Goal: Information Seeking & Learning: Learn about a topic

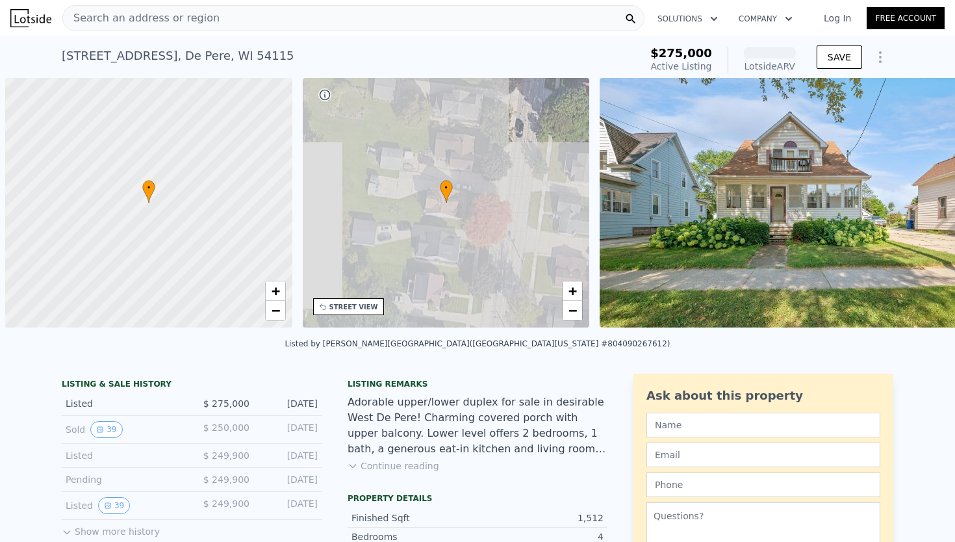
scroll to position [0, 5]
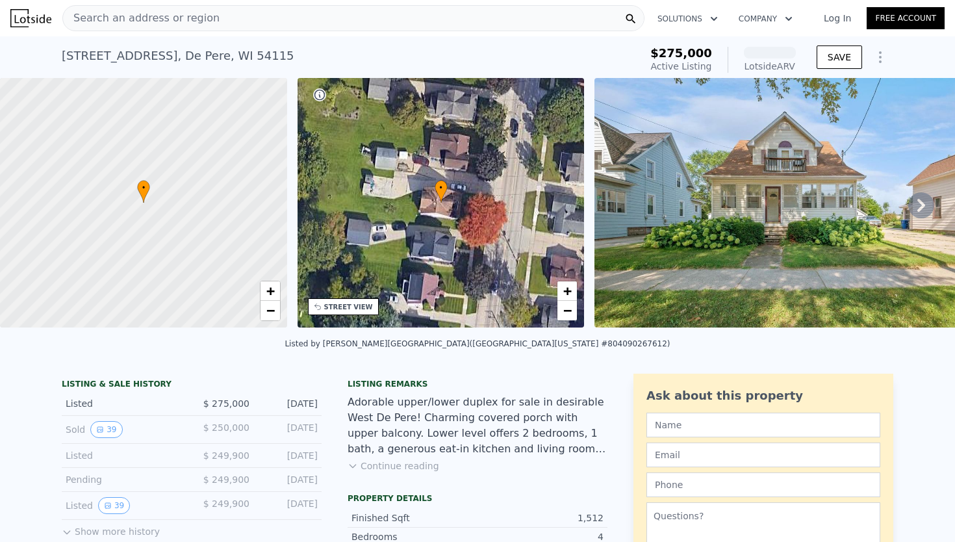
click at [397, 16] on div "Search an address or region" at bounding box center [353, 18] width 582 height 26
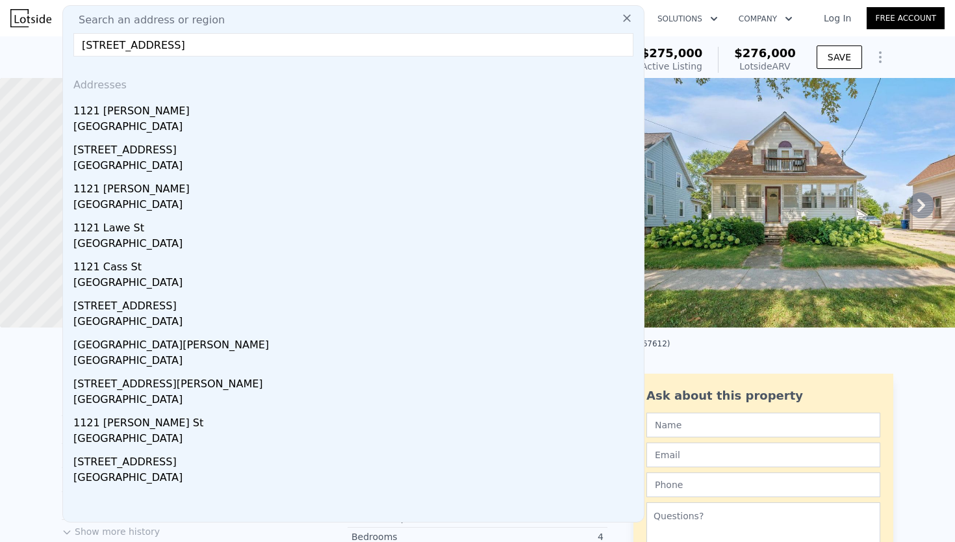
click at [358, 49] on input "1121 Garland St Green Bay, WI 54301" at bounding box center [353, 44] width 560 height 23
click at [523, 53] on input "1121 Garland St Green Bay, WI 54301" at bounding box center [353, 44] width 560 height 23
type input "1121 Garland St Green Bay, WI 54301"
click at [250, 26] on div "Search an address or region" at bounding box center [353, 20] width 571 height 16
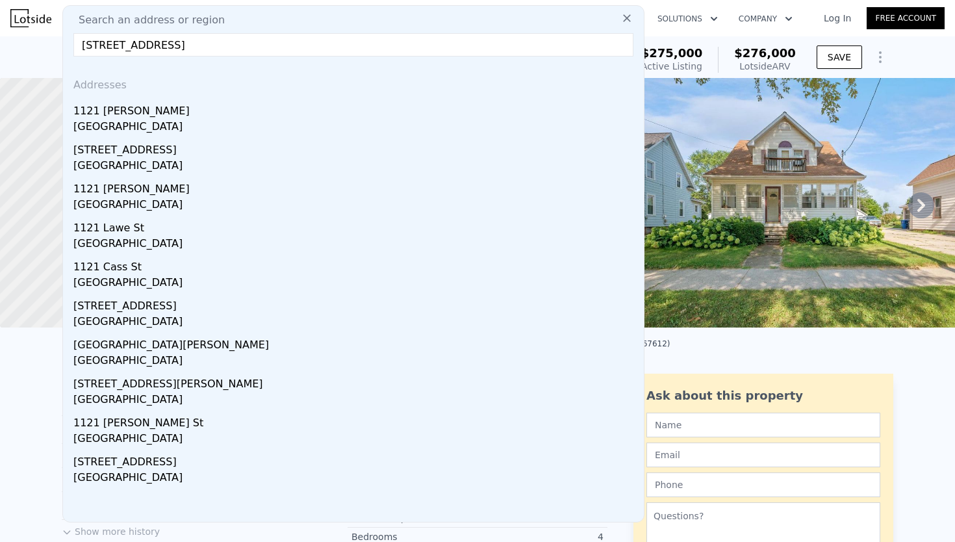
click at [628, 18] on icon at bounding box center [627, 18] width 8 height 8
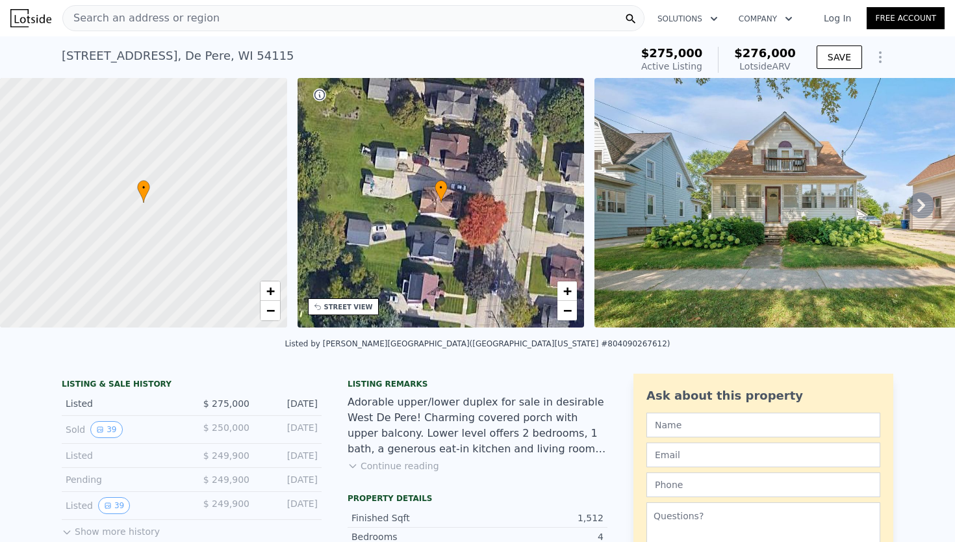
click at [329, 18] on div "Search an address or region" at bounding box center [353, 18] width 582 height 26
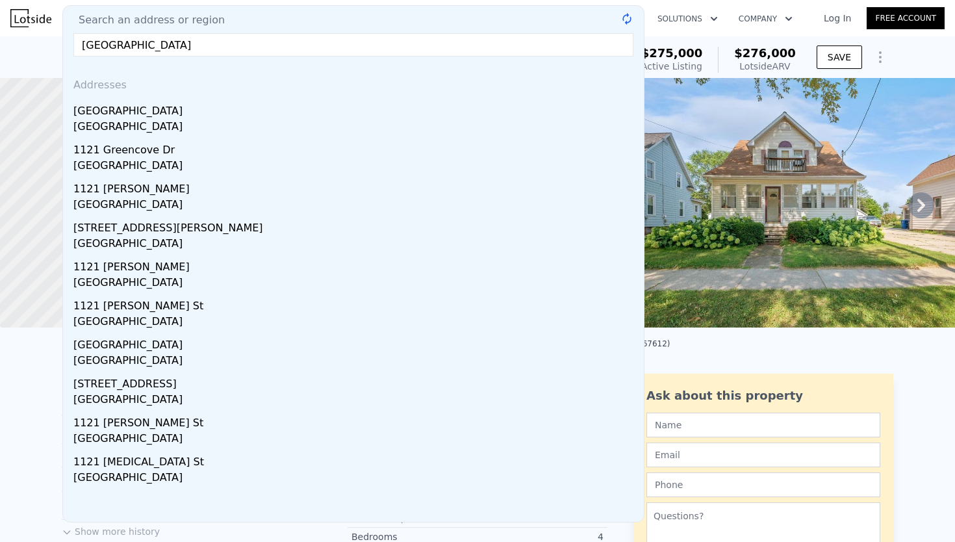
type input "[GEOGRAPHIC_DATA]"
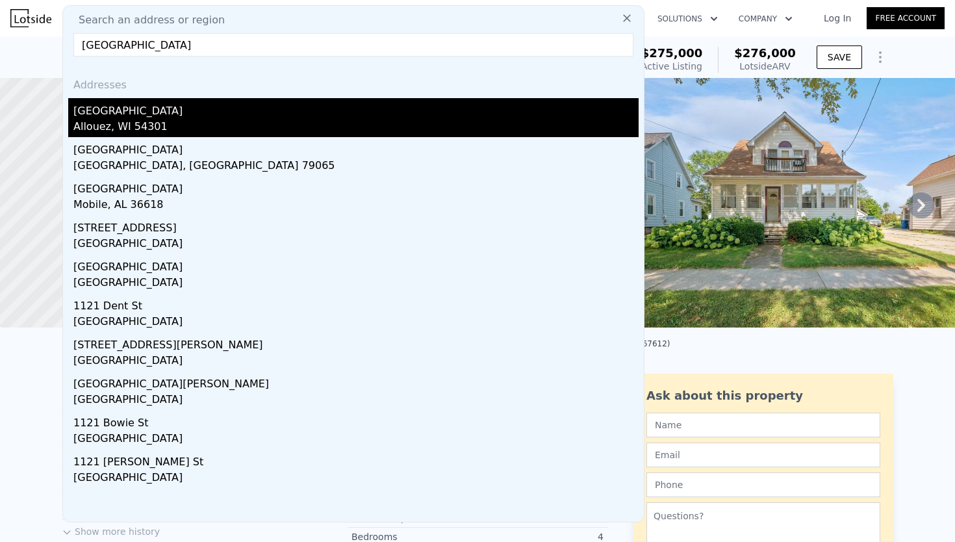
click at [199, 108] on div "[GEOGRAPHIC_DATA]" at bounding box center [355, 108] width 565 height 21
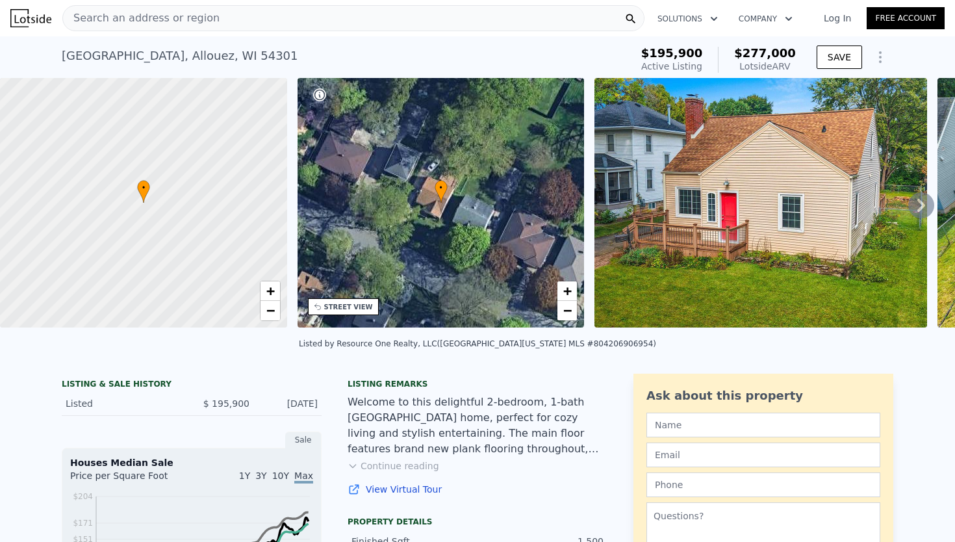
drag, startPoint x: 793, startPoint y: 66, endPoint x: 744, endPoint y: 66, distance: 49.4
click at [744, 66] on div "Lotside ARV" at bounding box center [765, 66] width 62 height 13
click at [918, 206] on icon at bounding box center [921, 205] width 26 height 26
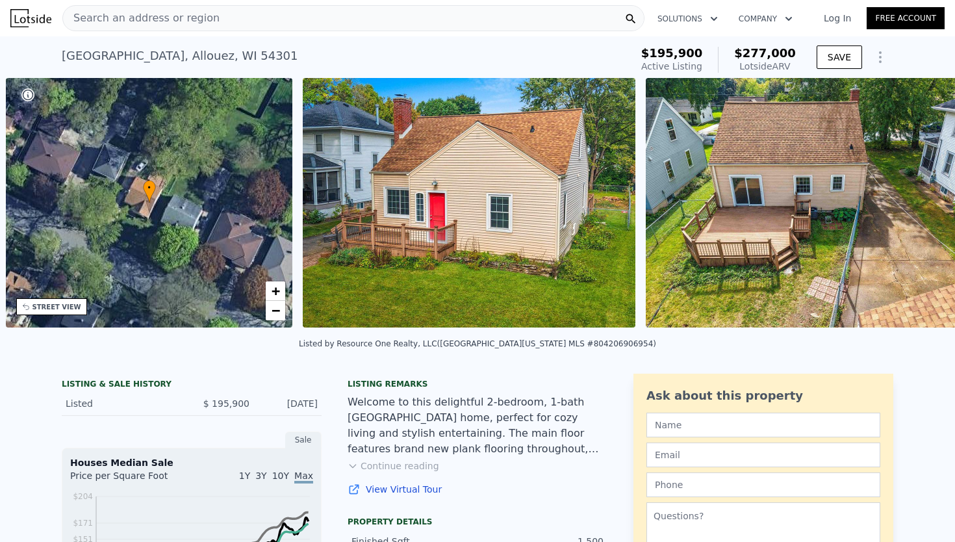
scroll to position [0, 303]
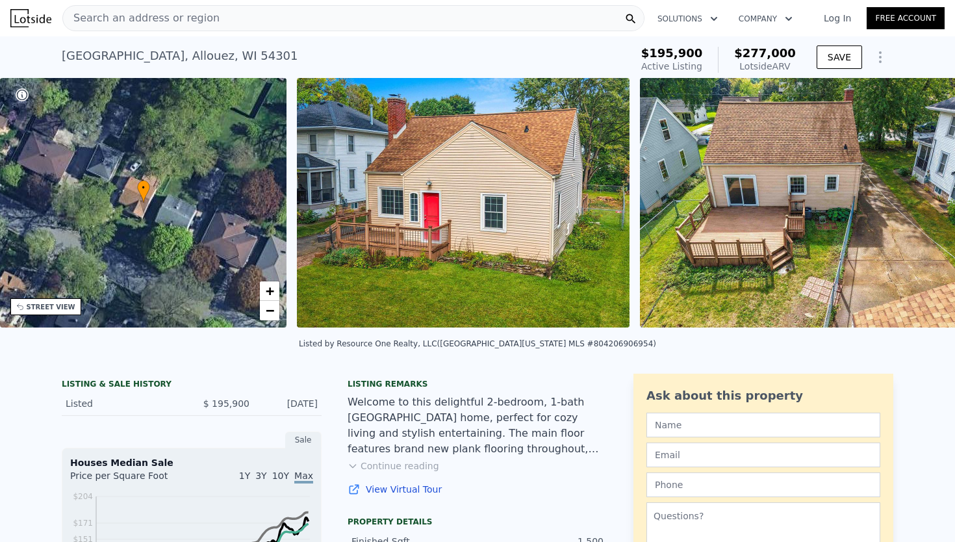
click at [918, 206] on img at bounding box center [806, 203] width 333 height 250
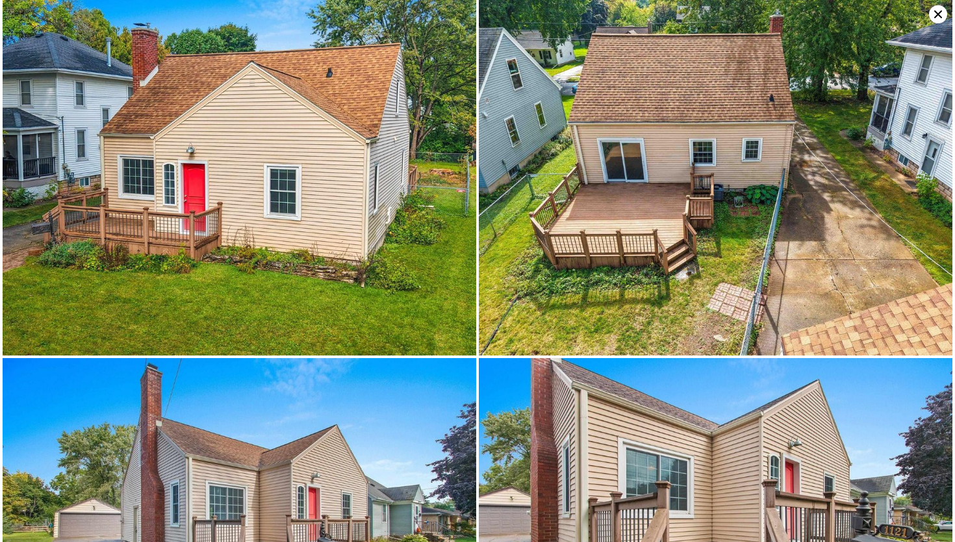
click at [942, 17] on icon at bounding box center [938, 14] width 18 height 18
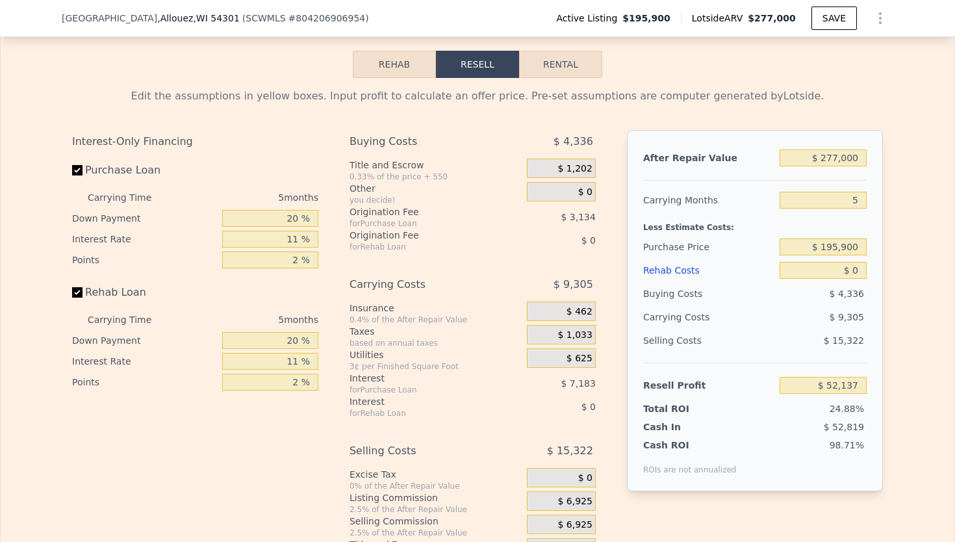
scroll to position [1760, 0]
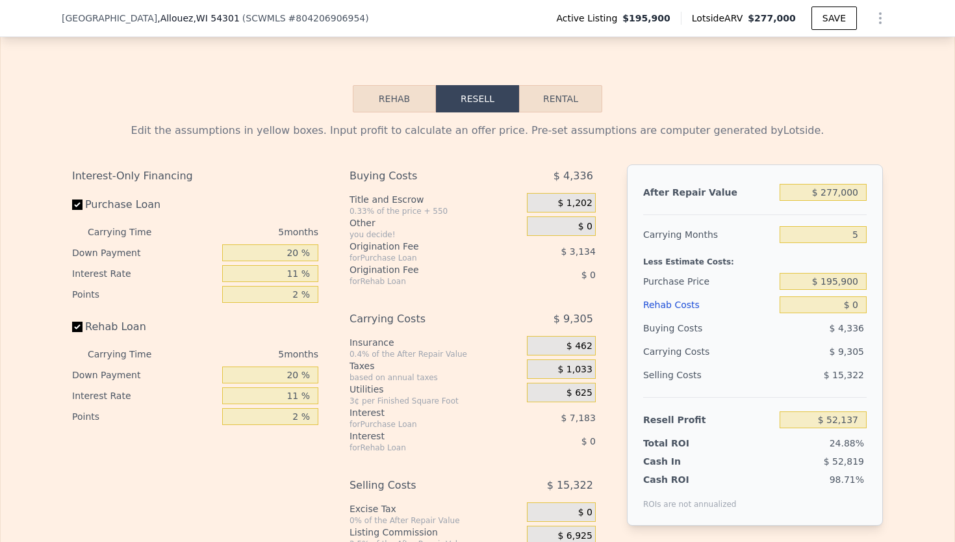
click at [407, 105] on button "Rehab" at bounding box center [394, 98] width 83 height 27
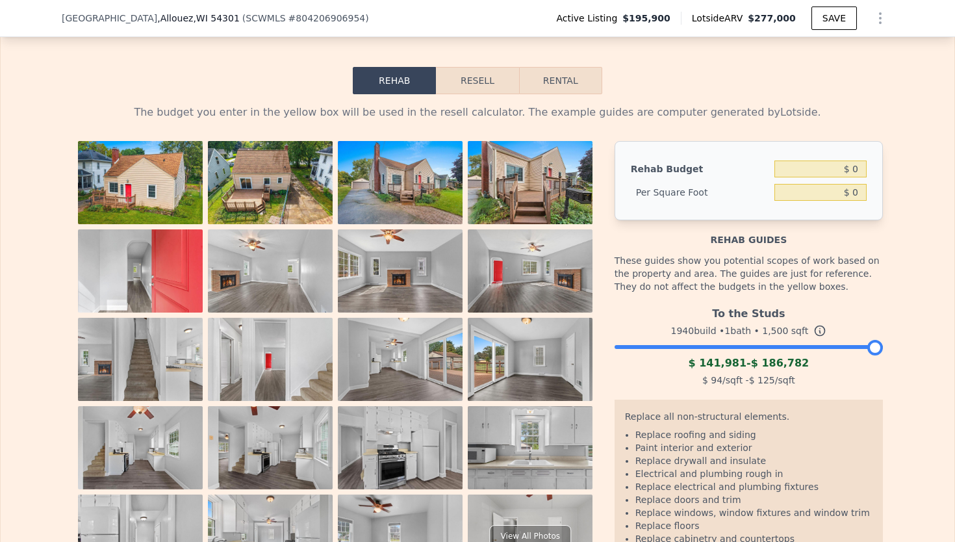
scroll to position [1777, 0]
click at [479, 74] on button "Resell" at bounding box center [477, 81] width 83 height 27
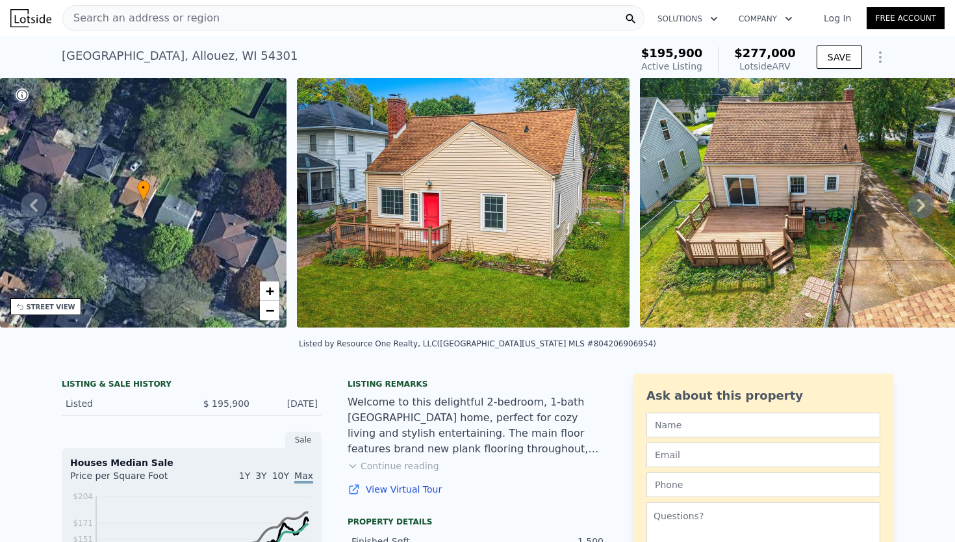
scroll to position [0, 0]
click at [37, 211] on icon at bounding box center [34, 205] width 26 height 26
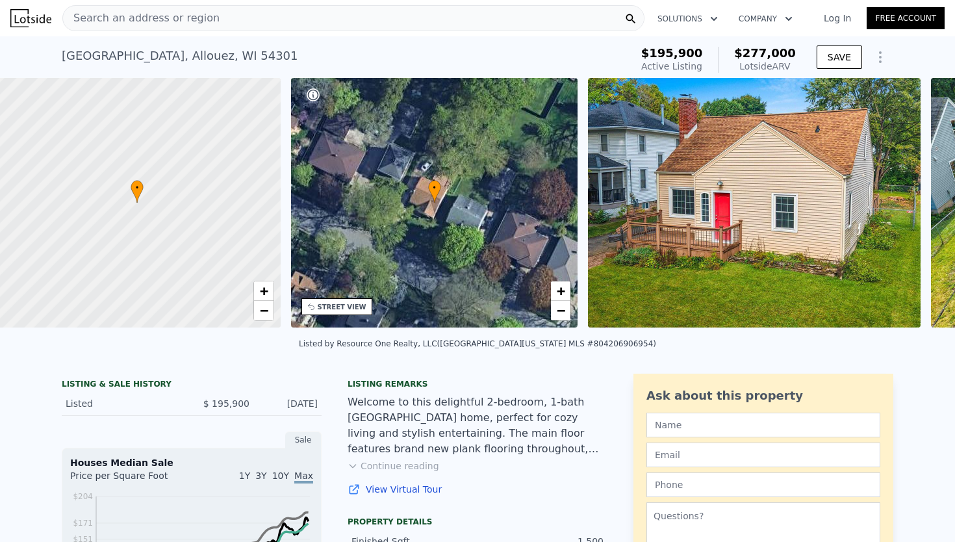
scroll to position [0, 5]
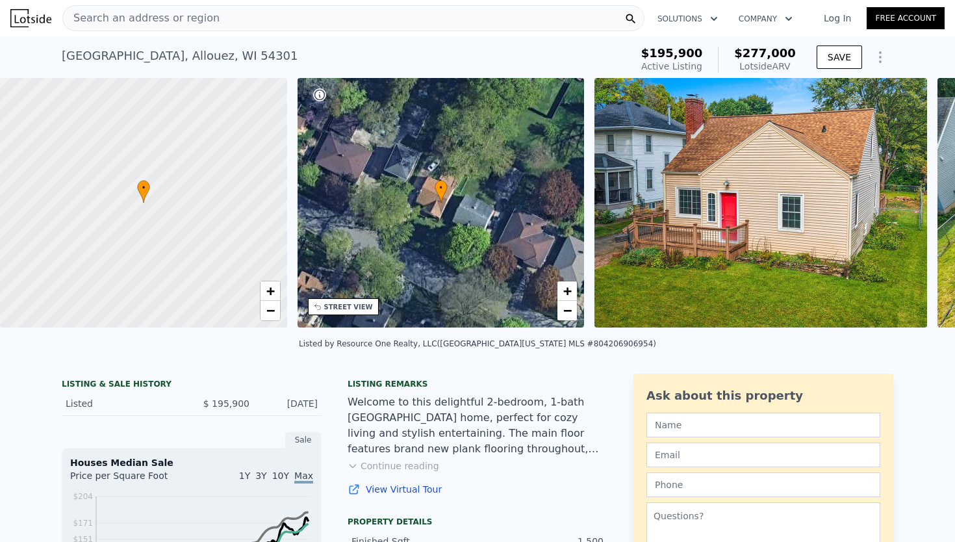
click at [37, 211] on div at bounding box center [143, 203] width 344 height 300
click at [918, 204] on icon at bounding box center [921, 205] width 26 height 26
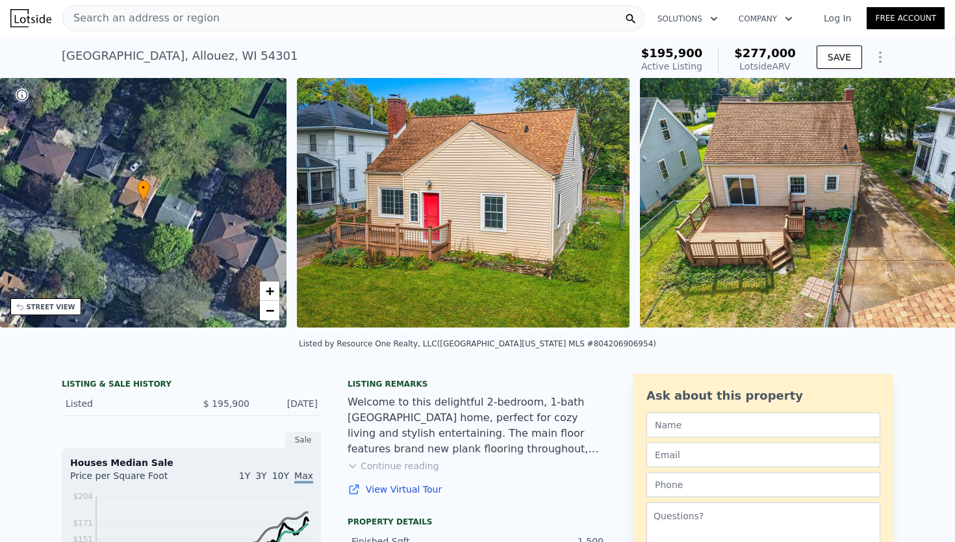
click at [918, 204] on div "• + − • + − STREET VIEW Loading... SATELLITE VIEW" at bounding box center [477, 205] width 955 height 254
click at [918, 204] on icon at bounding box center [921, 205] width 26 height 26
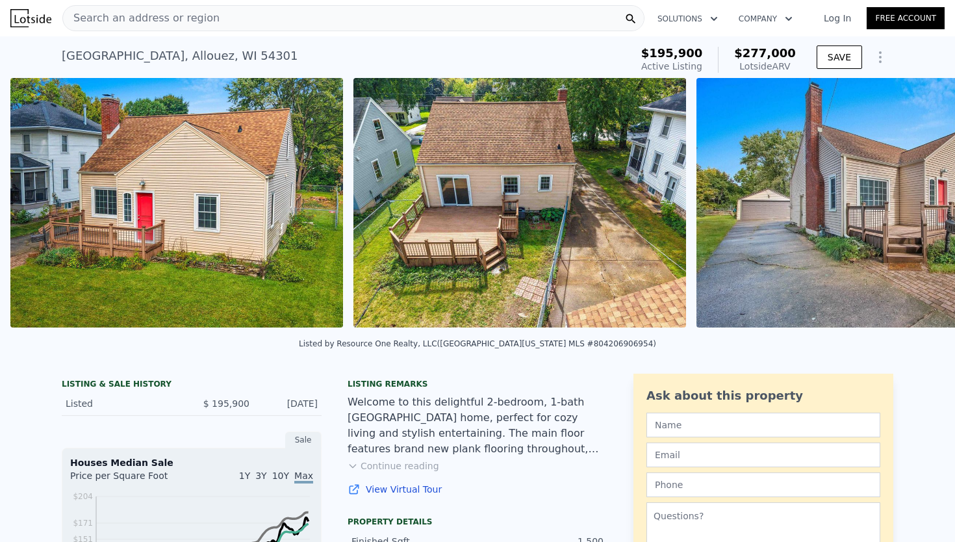
scroll to position [0, 595]
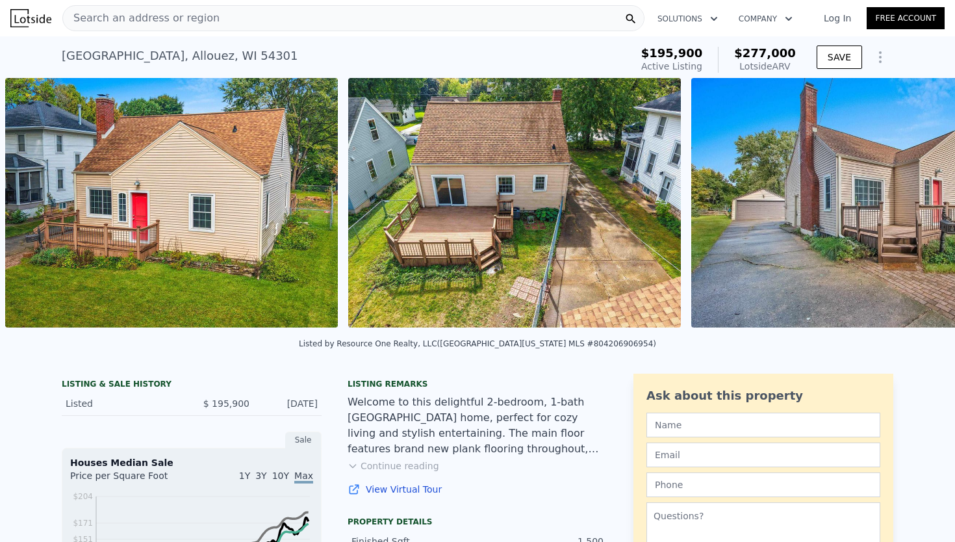
click at [918, 204] on img at bounding box center [878, 203] width 374 height 250
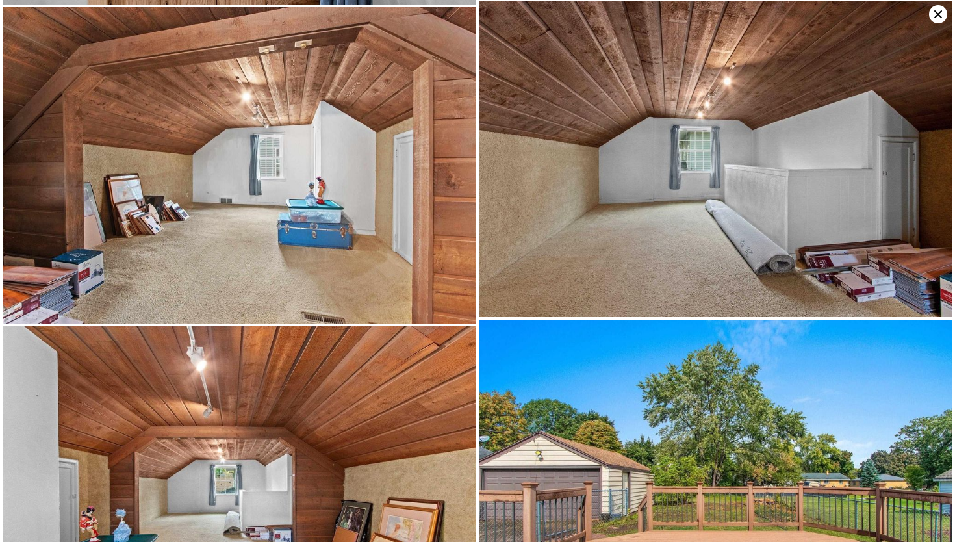
scroll to position [3862, 0]
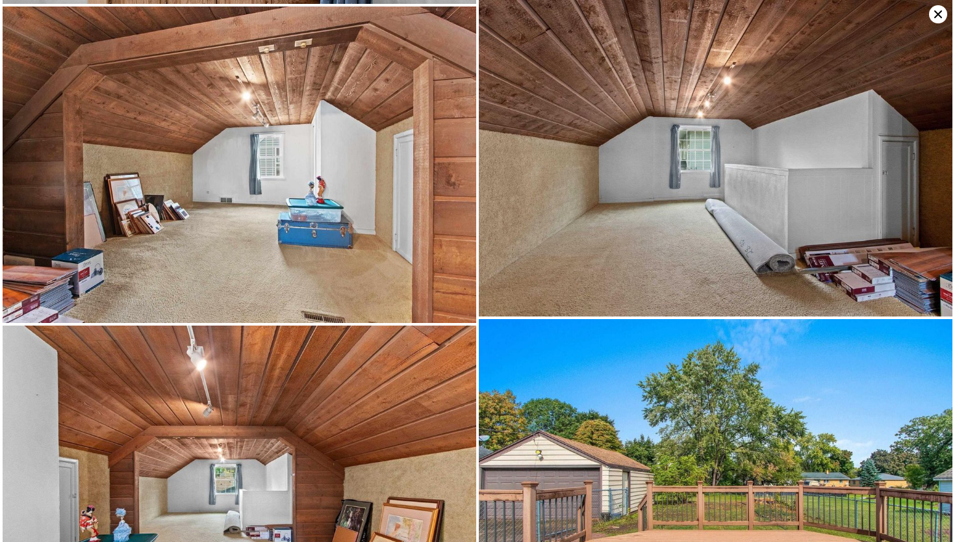
click at [939, 14] on icon at bounding box center [938, 14] width 8 height 8
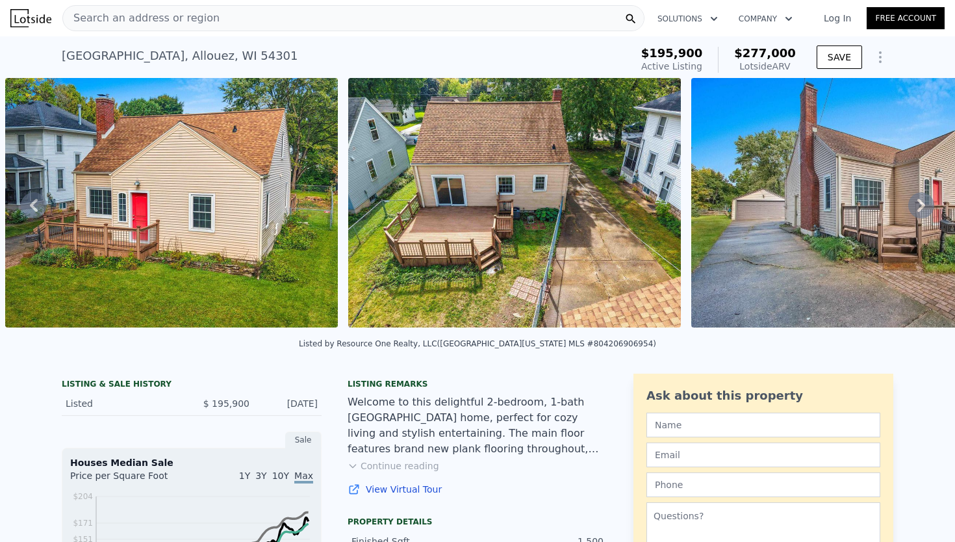
click at [880, 57] on icon "Show Options" at bounding box center [880, 57] width 1 height 10
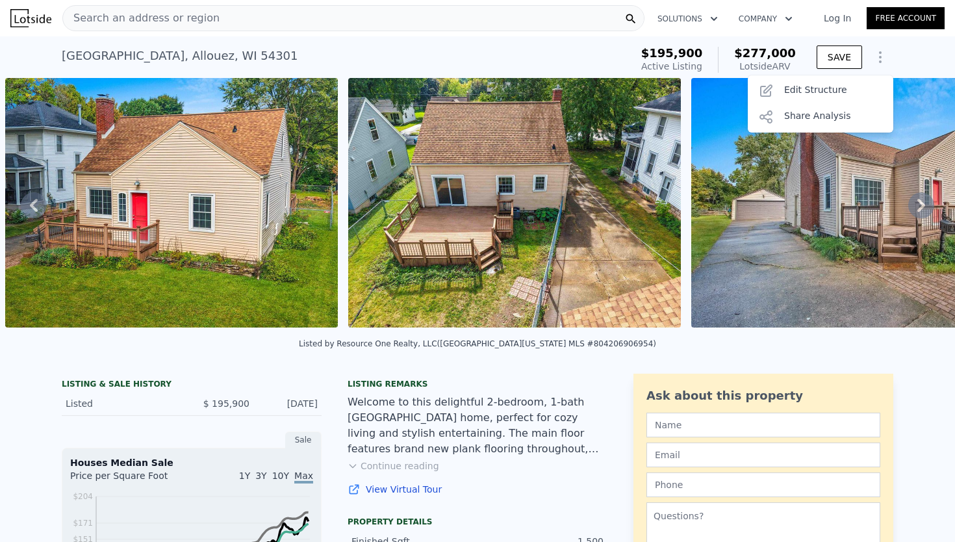
click at [880, 57] on icon "Show Options" at bounding box center [880, 57] width 1 height 10
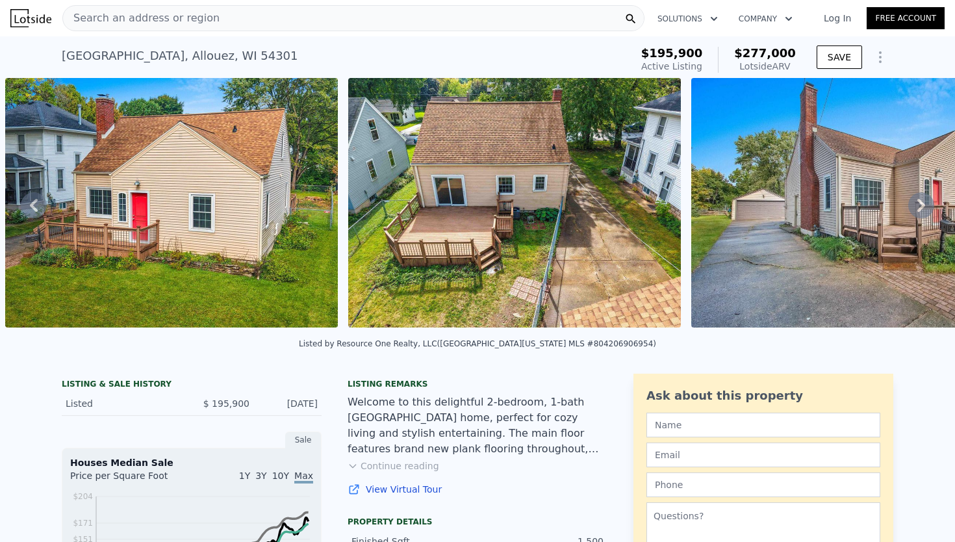
click at [179, 55] on div "1121 Garland St , Allouez , WI 54301" at bounding box center [180, 56] width 237 height 18
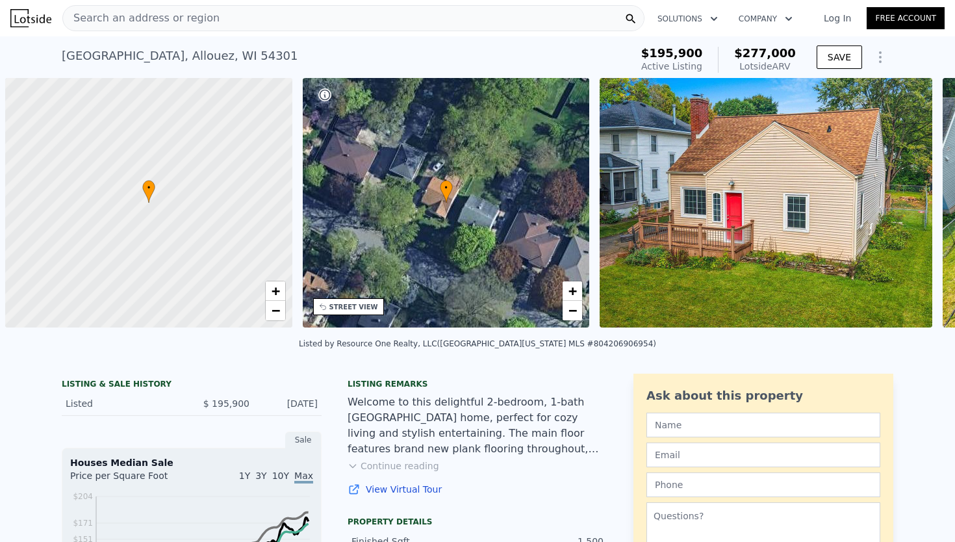
scroll to position [0, 5]
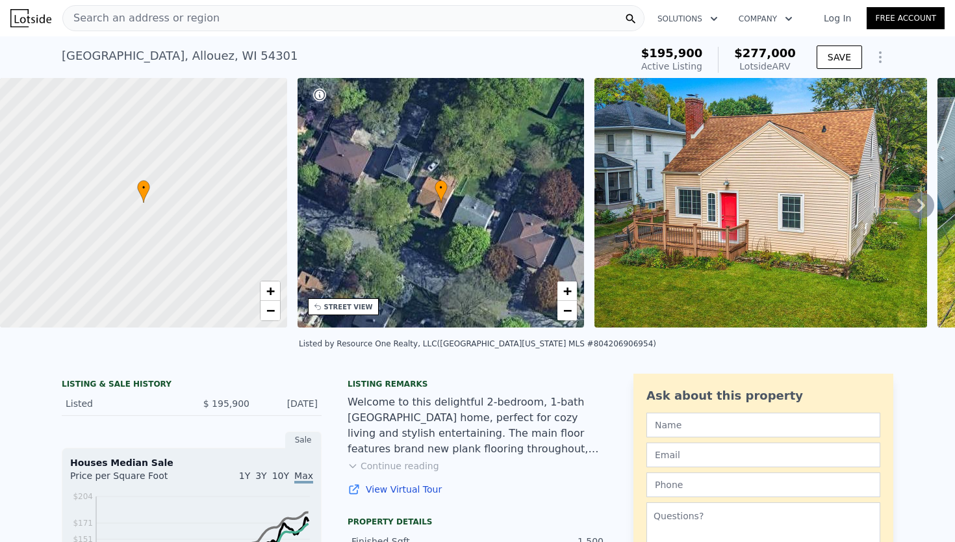
click at [94, 404] on div "Listed" at bounding box center [124, 403] width 116 height 13
click at [94, 376] on div "LISTING & SALE HISTORY Listed $ 195,900 Sep 30, 2025" at bounding box center [192, 395] width 260 height 42
click at [379, 14] on div "Search an address or region" at bounding box center [353, 18] width 582 height 26
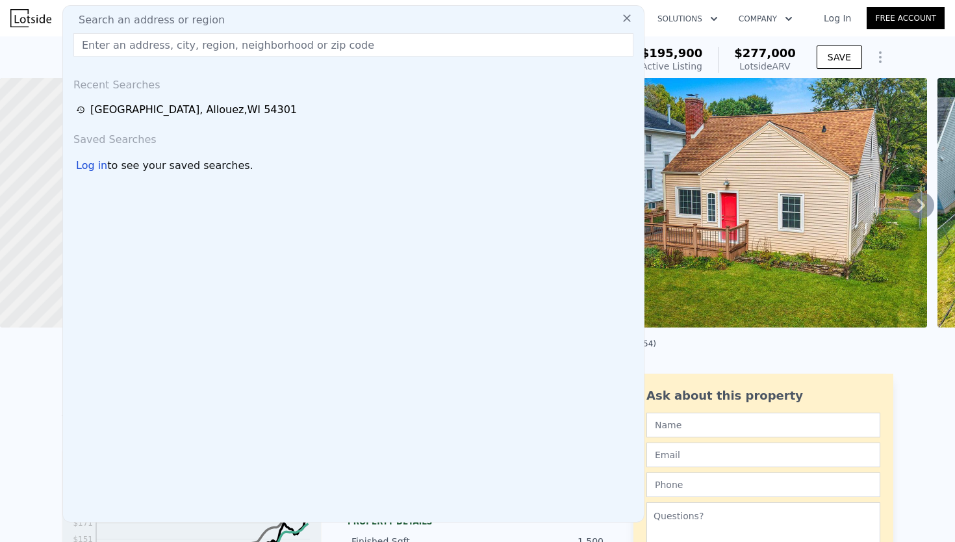
type input "119 S Clay St Green Bay, WI 54301"
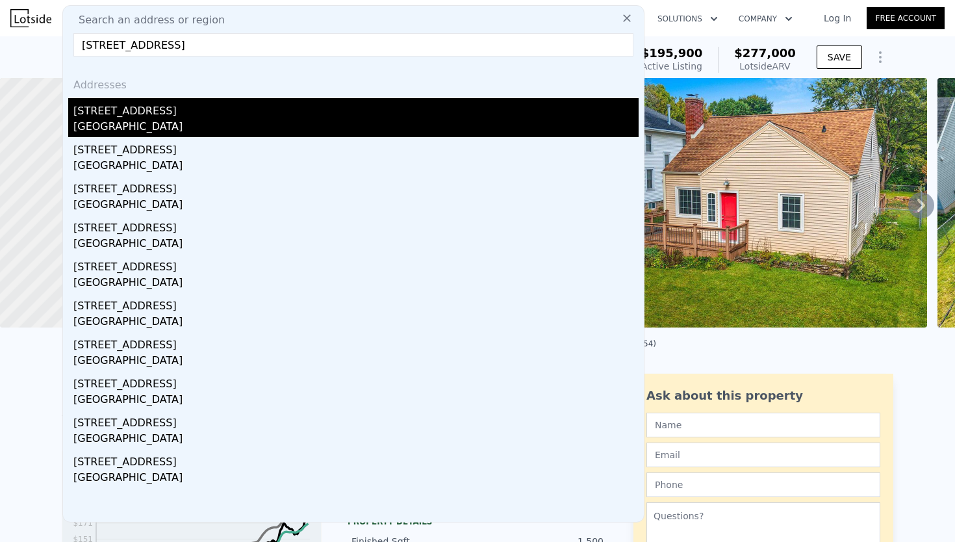
click at [218, 117] on div "[STREET_ADDRESS]" at bounding box center [355, 108] width 565 height 21
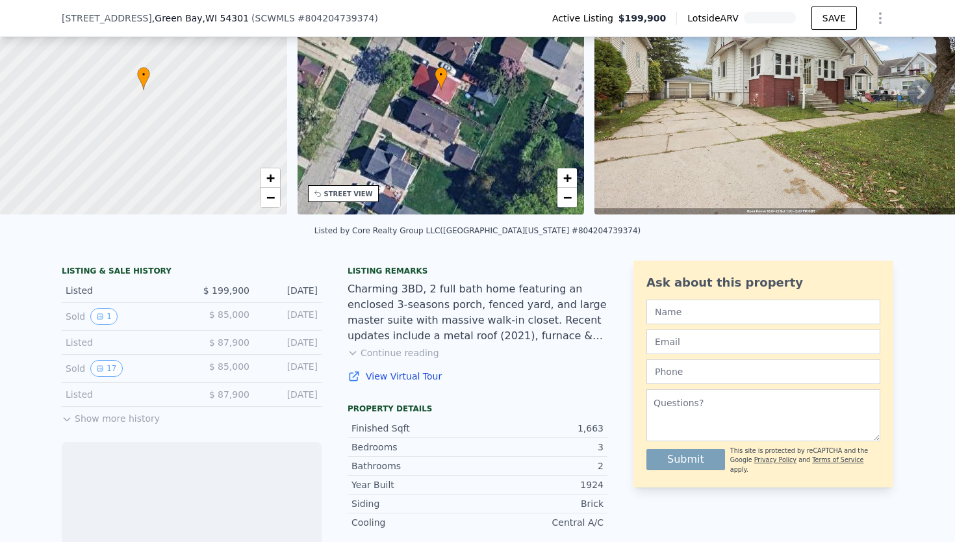
scroll to position [135, 0]
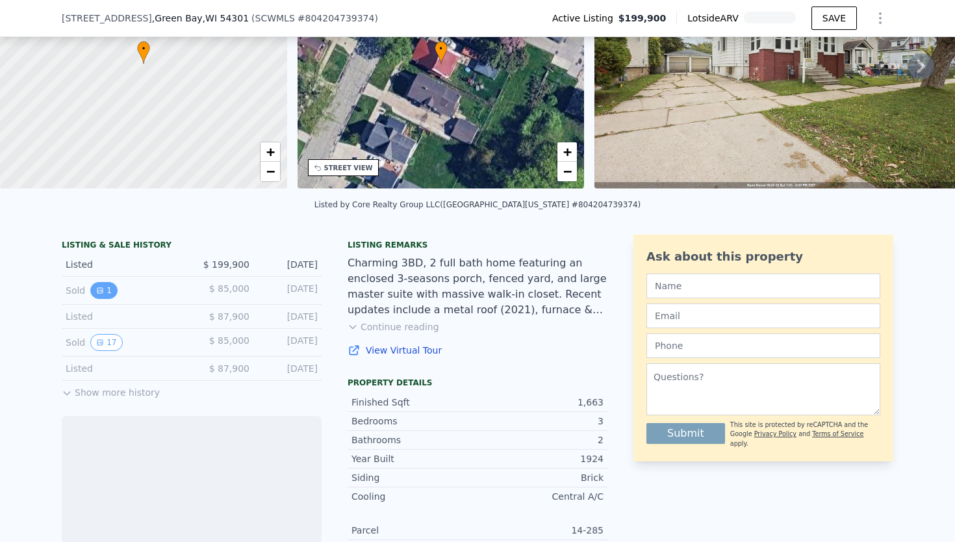
click at [105, 290] on button "1" at bounding box center [103, 290] width 27 height 17
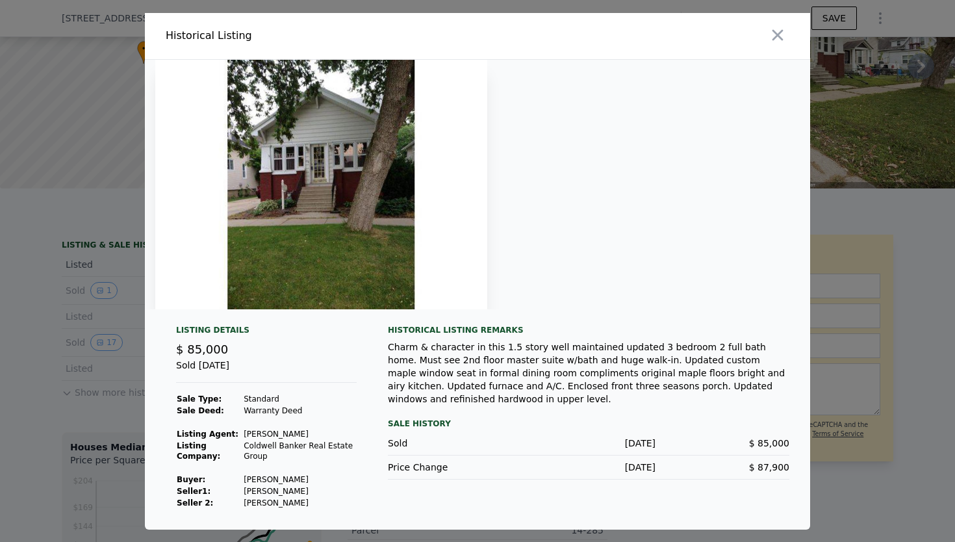
click at [430, 191] on img at bounding box center [321, 185] width 332 height 250
click at [356, 271] on img at bounding box center [321, 185] width 332 height 250
click at [777, 39] on icon "button" at bounding box center [778, 35] width 18 height 18
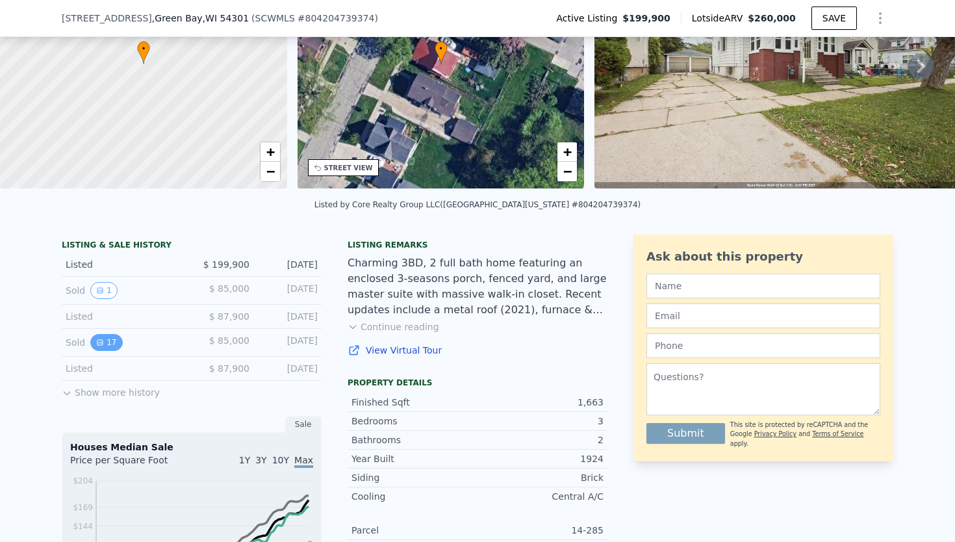
click at [101, 344] on icon "View historical data" at bounding box center [100, 343] width 8 height 8
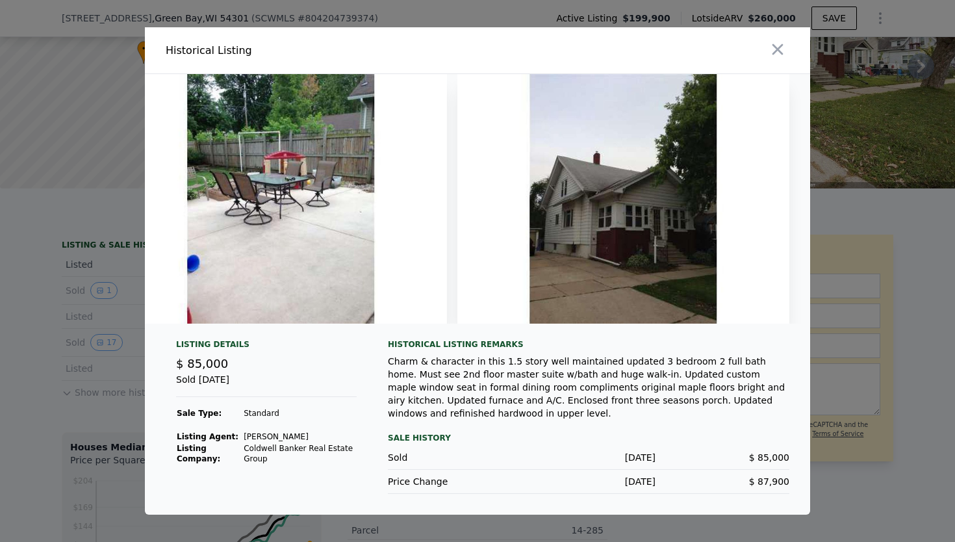
scroll to position [0, 5177]
click at [776, 46] on icon "button" at bounding box center [778, 49] width 11 height 11
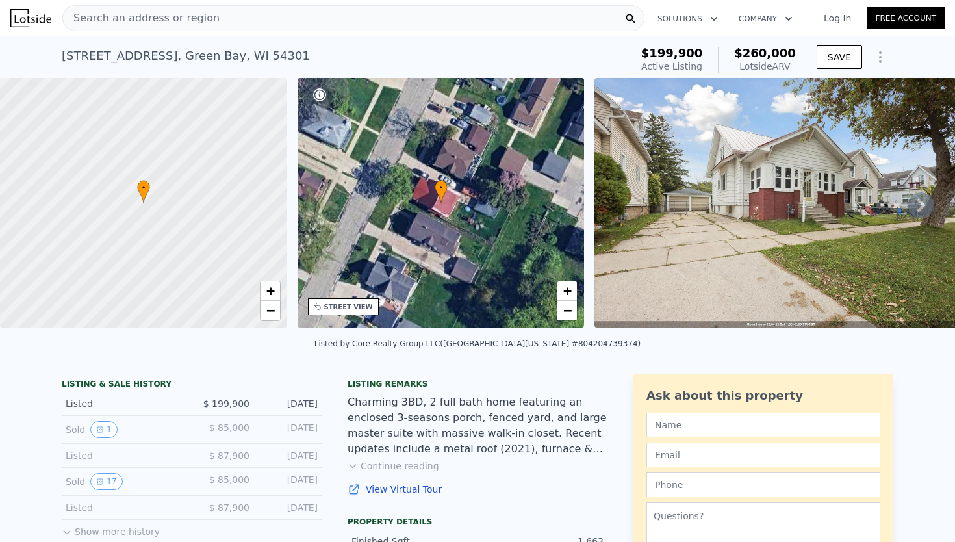
scroll to position [0, 0]
click at [920, 208] on icon at bounding box center [922, 205] width 8 height 13
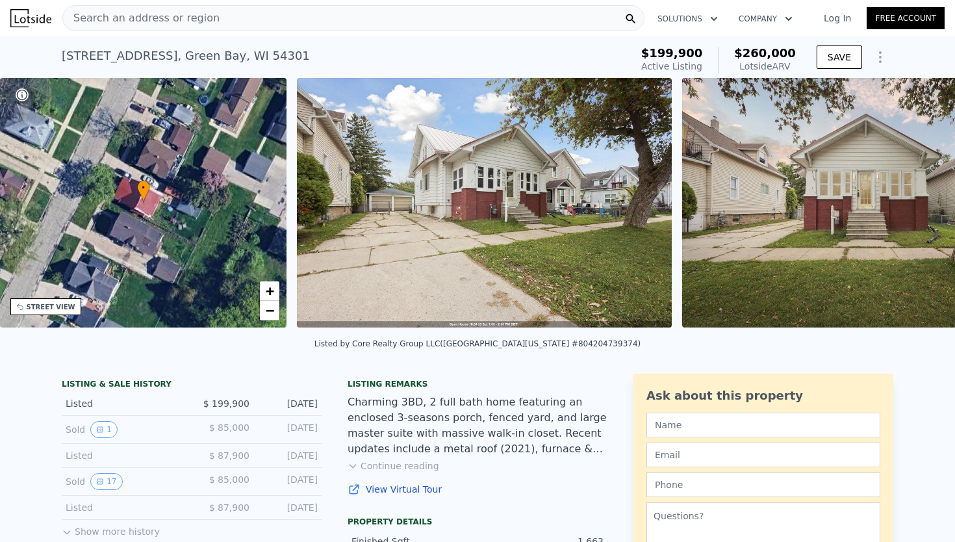
click at [920, 208] on div "• + − • + − STREET VIEW Loading... SATELLITE VIEW" at bounding box center [477, 205] width 955 height 254
click at [920, 208] on icon at bounding box center [922, 205] width 8 height 13
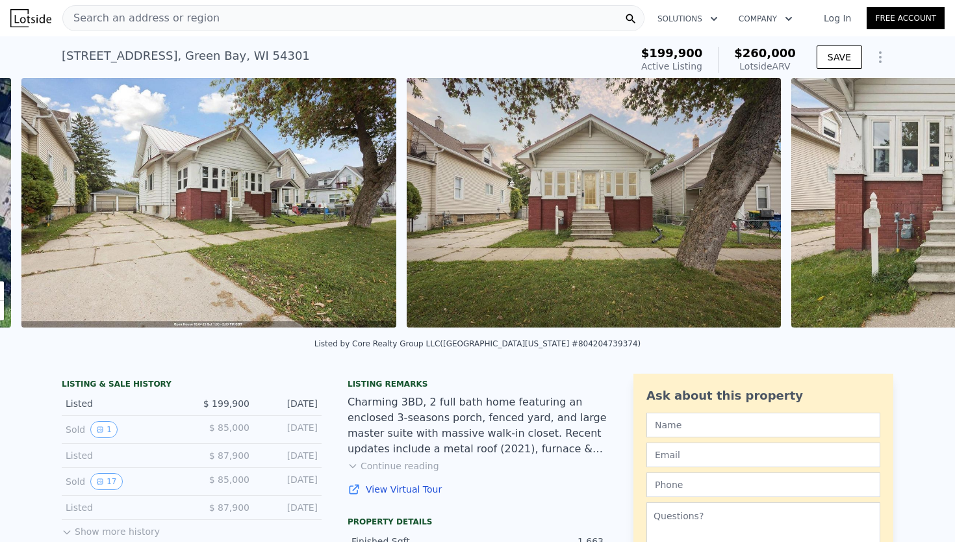
scroll to position [0, 595]
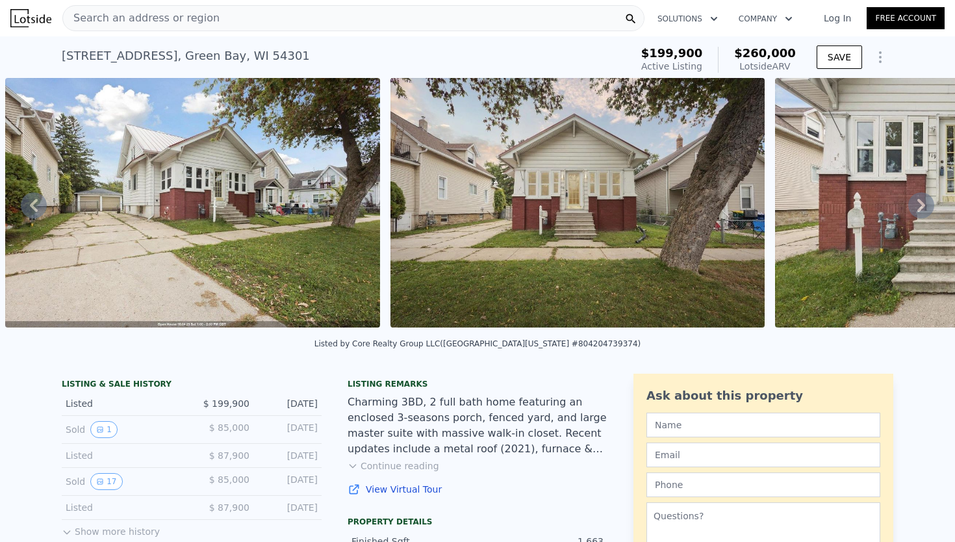
click at [920, 208] on icon at bounding box center [922, 205] width 8 height 13
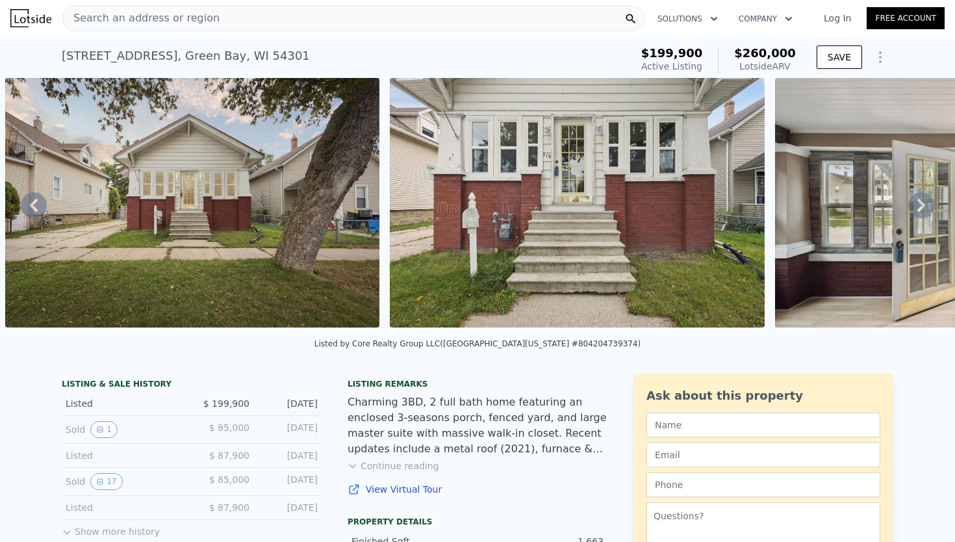
click at [920, 208] on icon at bounding box center [922, 205] width 8 height 13
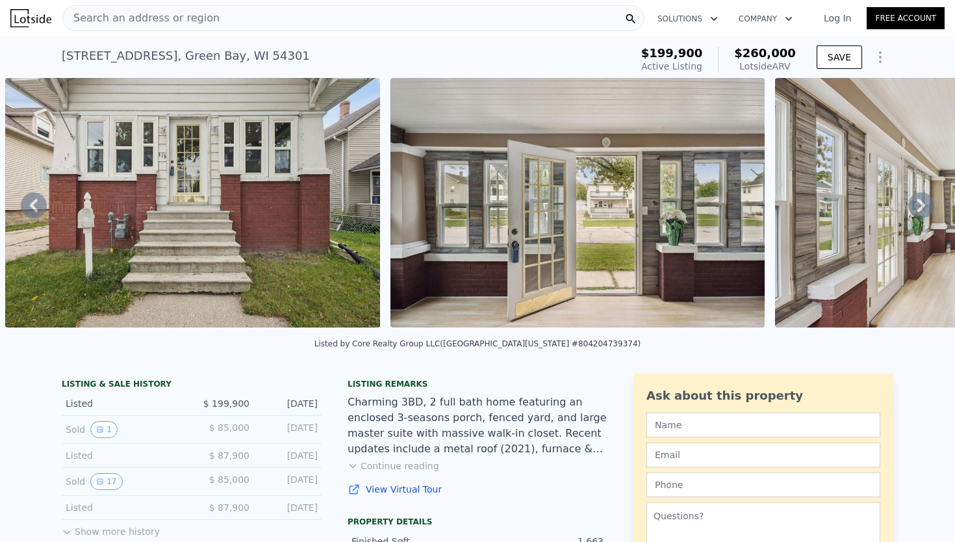
click at [920, 208] on icon at bounding box center [922, 205] width 8 height 13
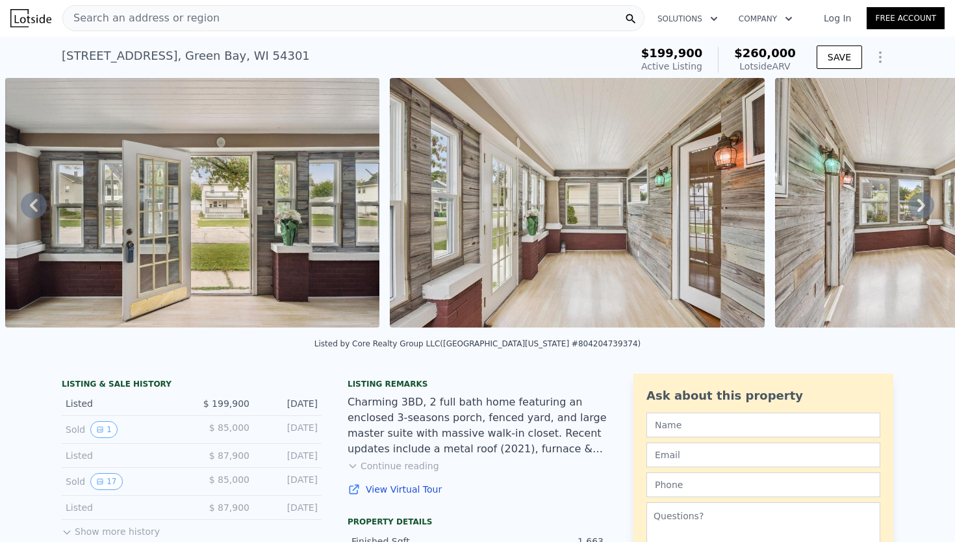
click at [920, 208] on icon at bounding box center [922, 205] width 8 height 13
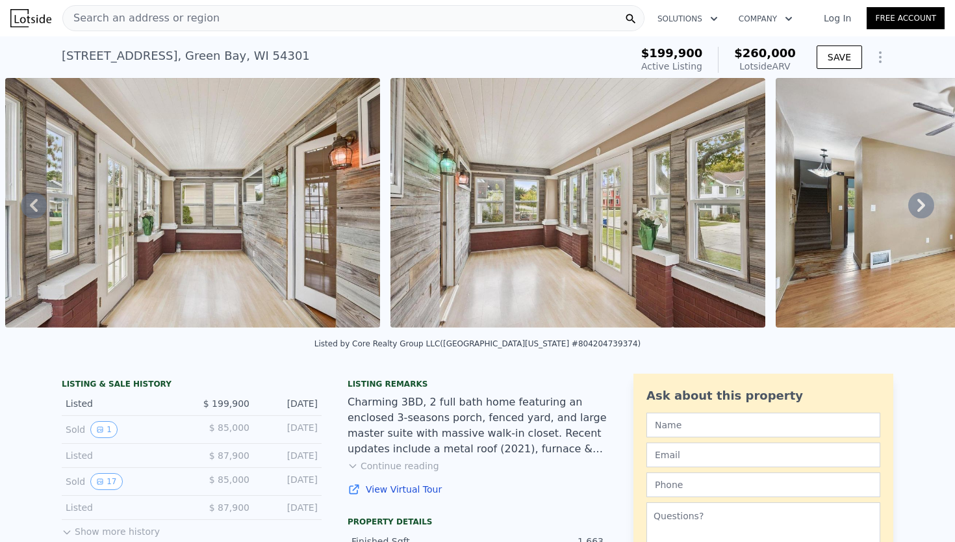
click at [920, 208] on icon at bounding box center [922, 205] width 8 height 13
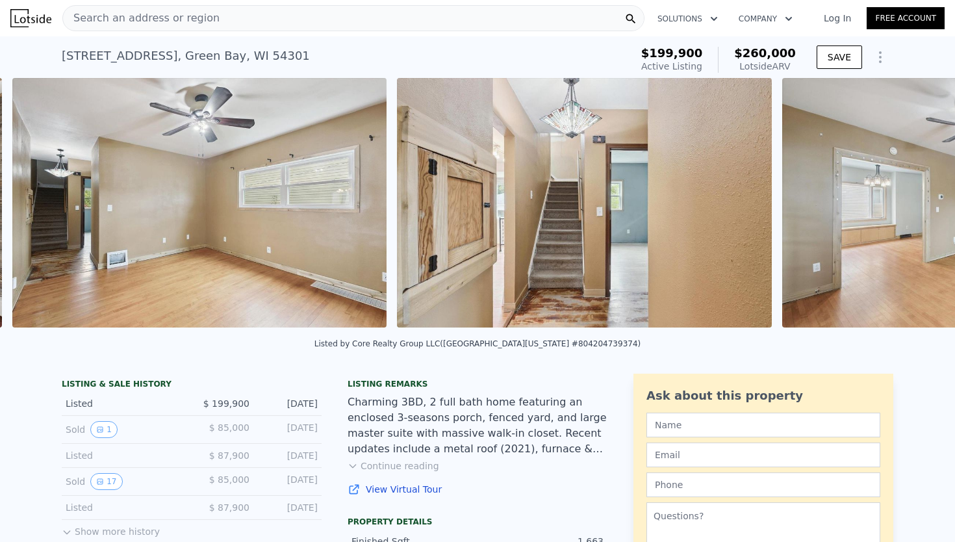
scroll to position [0, 2905]
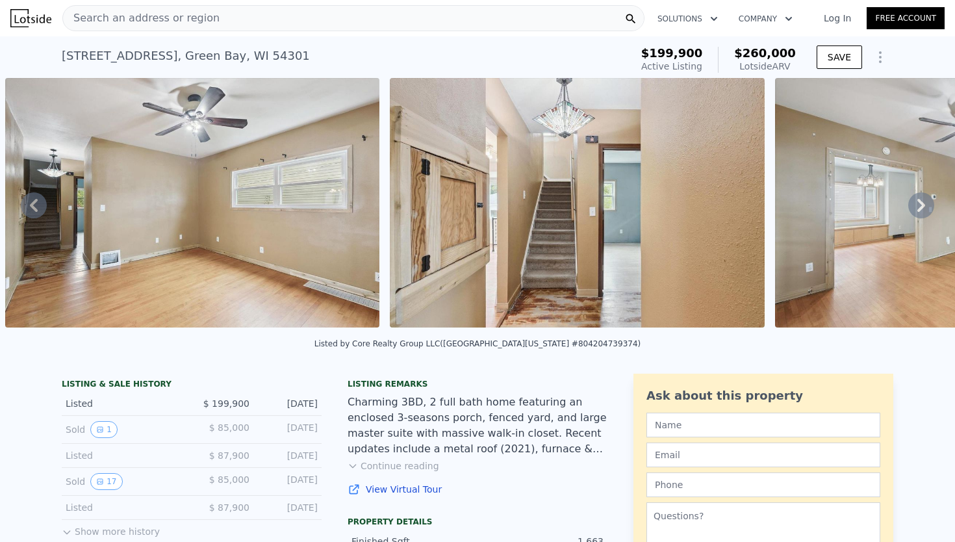
click at [920, 208] on icon at bounding box center [922, 205] width 8 height 13
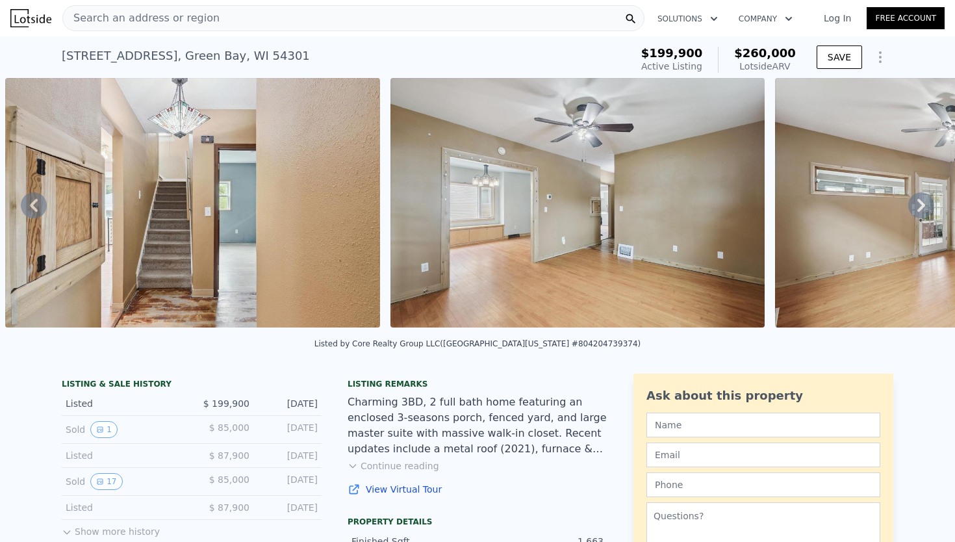
click at [920, 208] on icon at bounding box center [922, 205] width 8 height 13
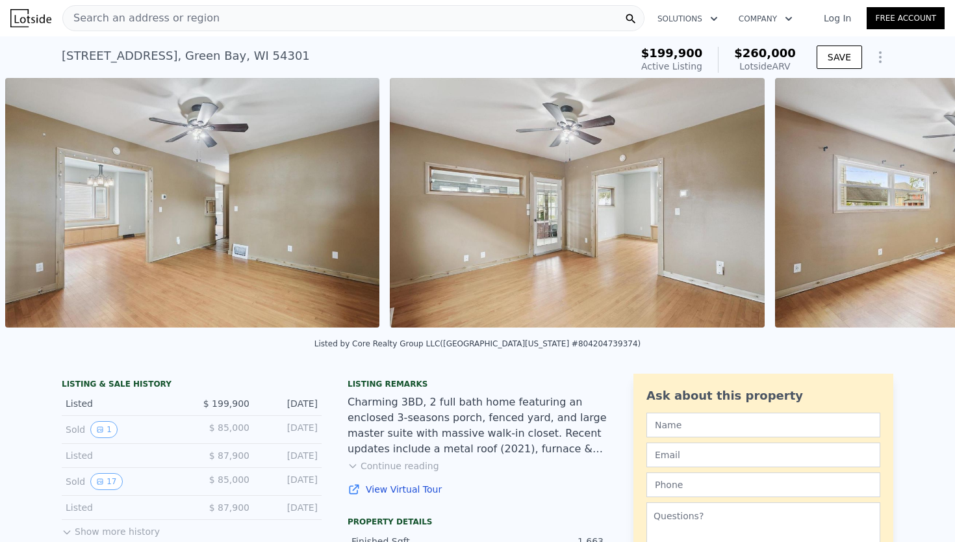
click at [920, 208] on img at bounding box center [962, 203] width 375 height 250
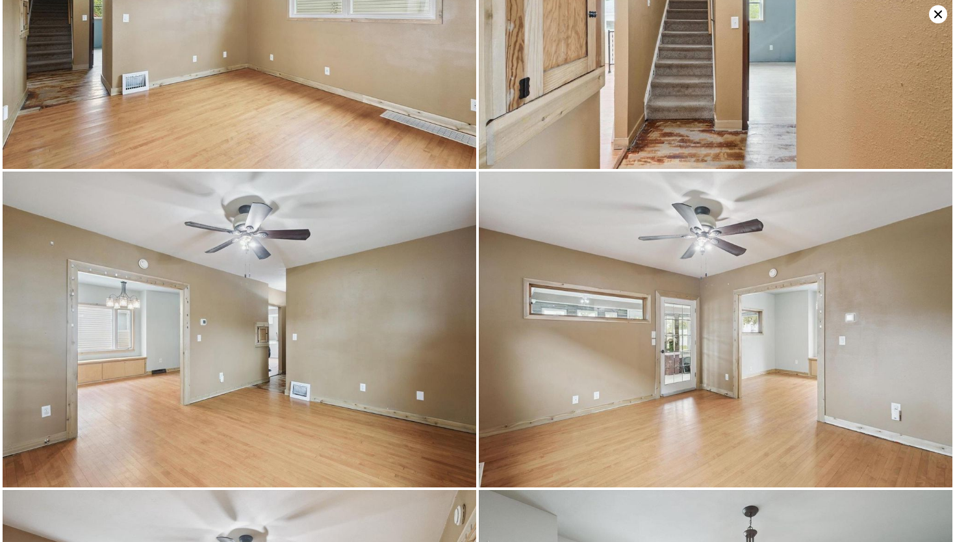
scroll to position [1272, 0]
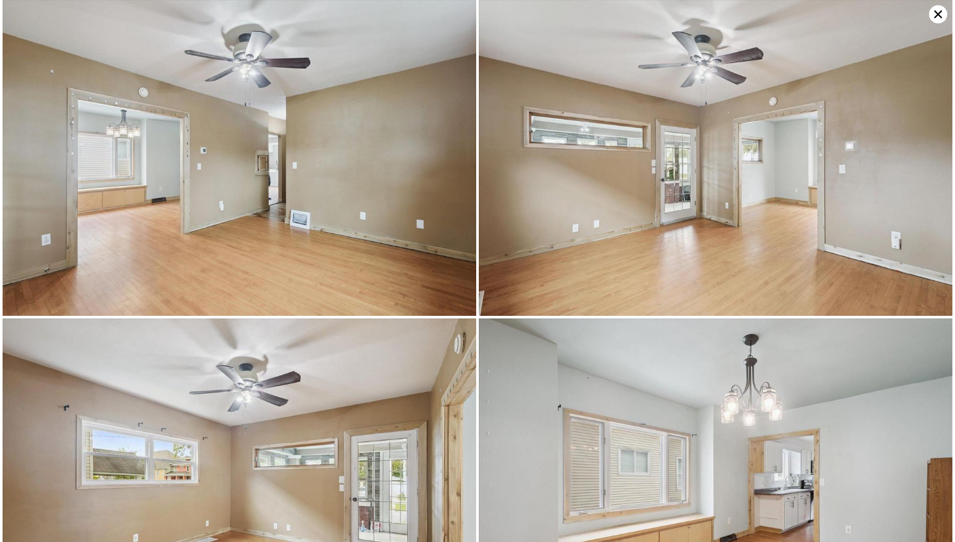
click at [938, 23] on img at bounding box center [716, 158] width 474 height 316
click at [938, 18] on icon at bounding box center [938, 14] width 18 height 18
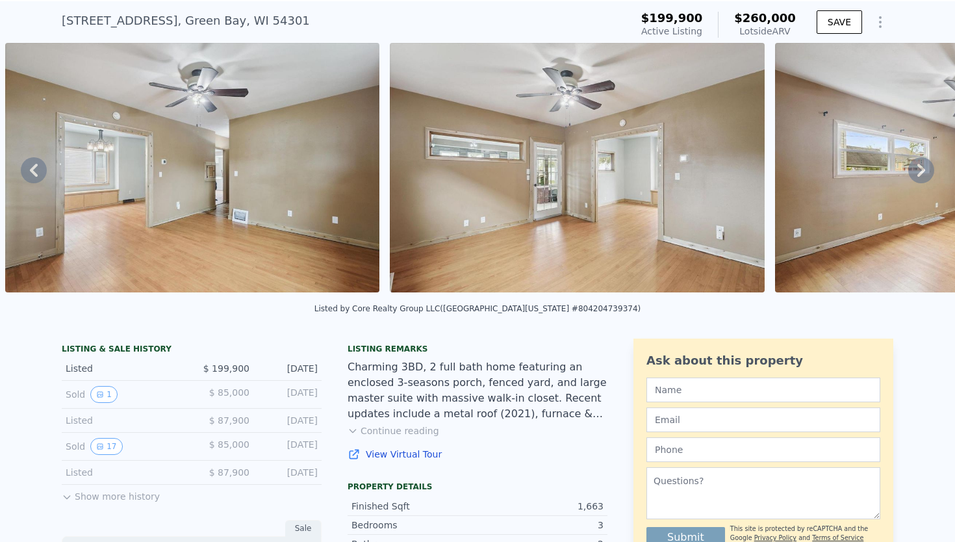
scroll to position [58, 0]
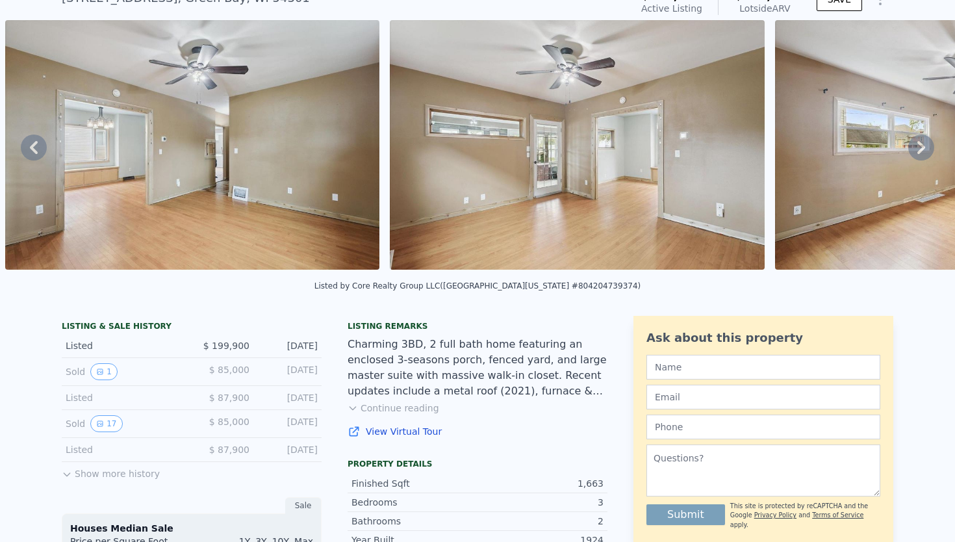
click at [89, 476] on button "Show more history" at bounding box center [111, 471] width 98 height 18
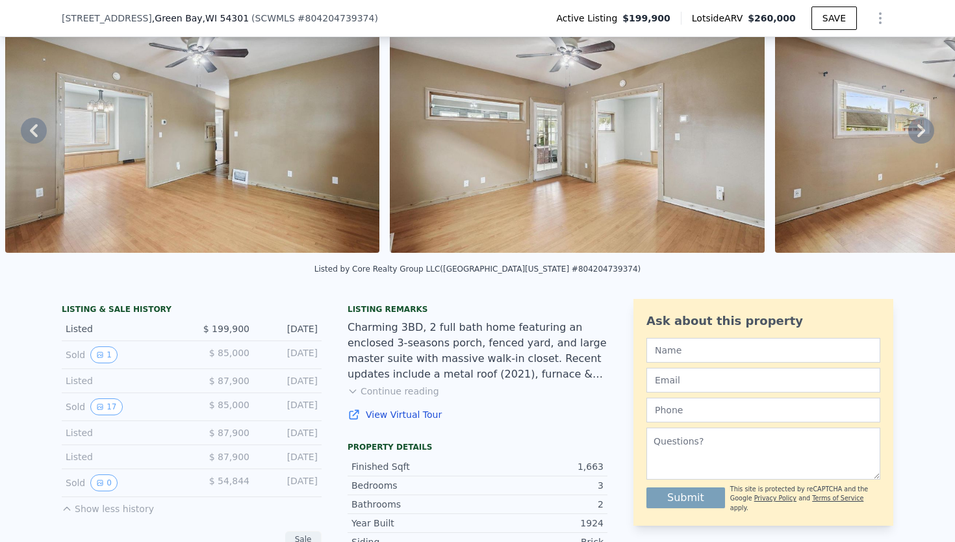
scroll to position [84, 0]
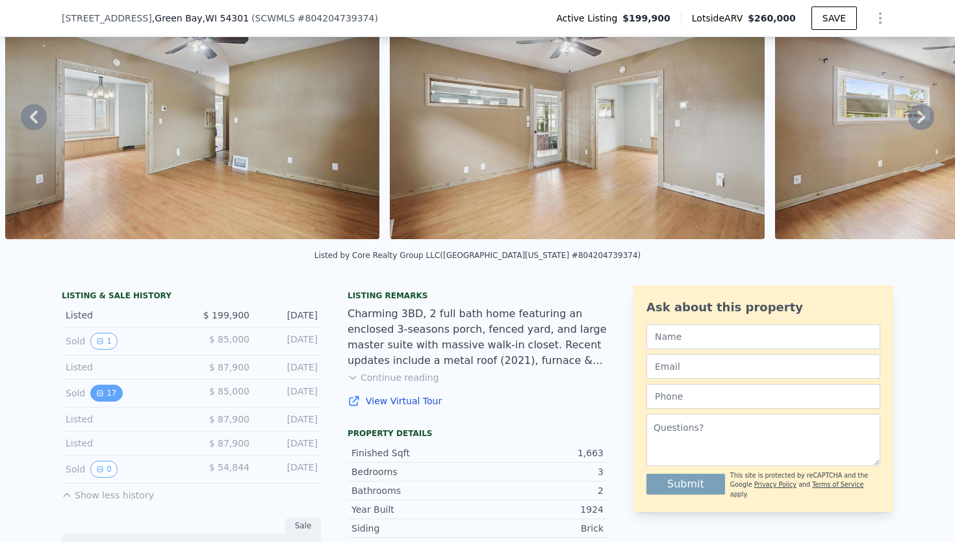
click at [110, 394] on button "17" at bounding box center [106, 393] width 32 height 17
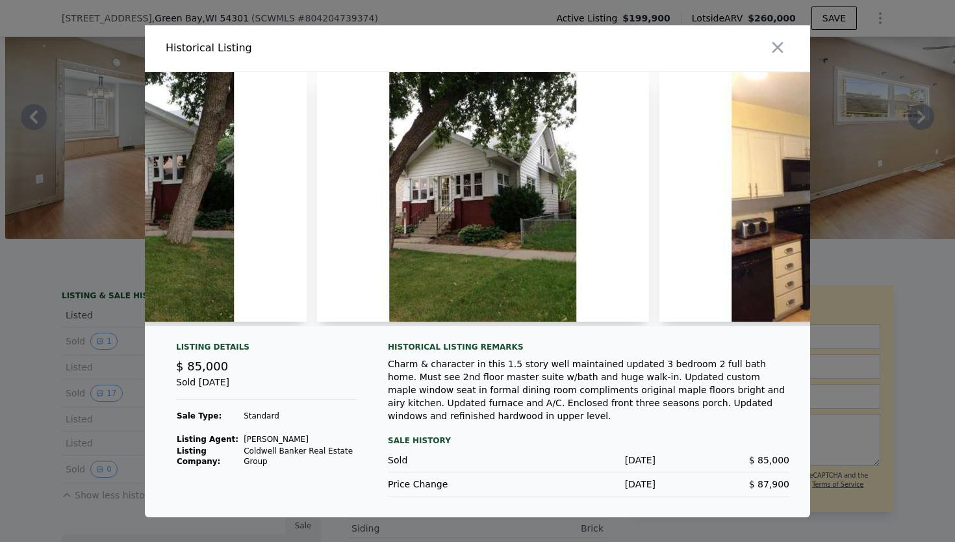
scroll to position [0, 0]
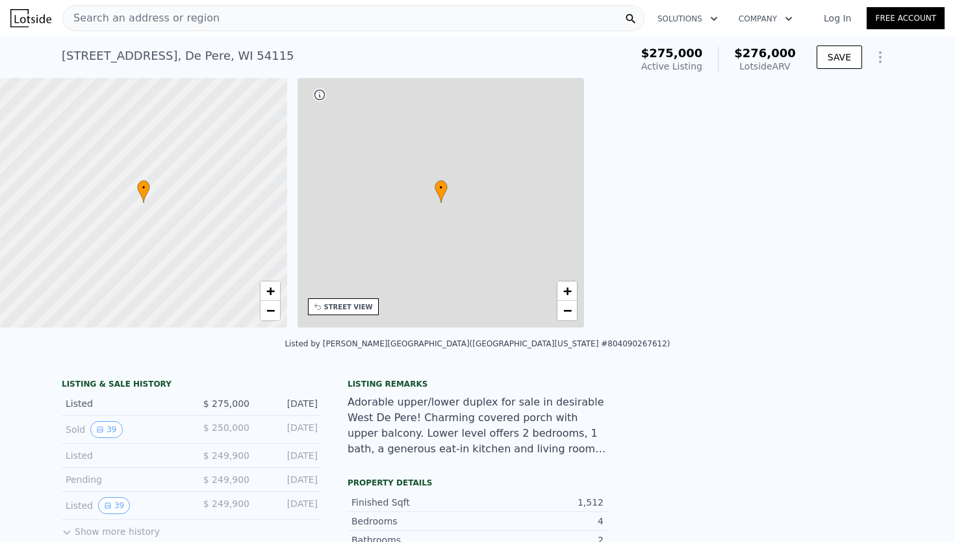
scroll to position [0, 5]
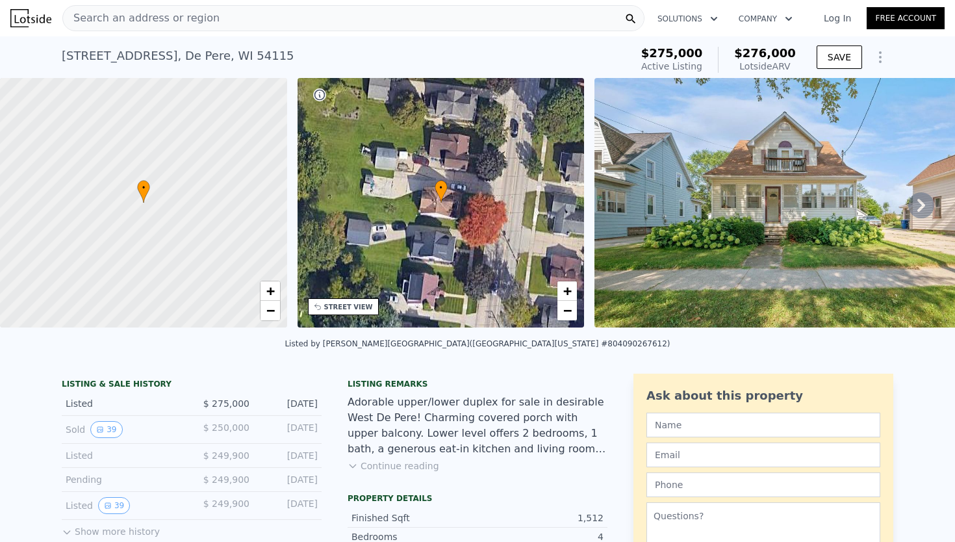
click at [218, 21] on div "Search an address or region" at bounding box center [353, 18] width 582 height 26
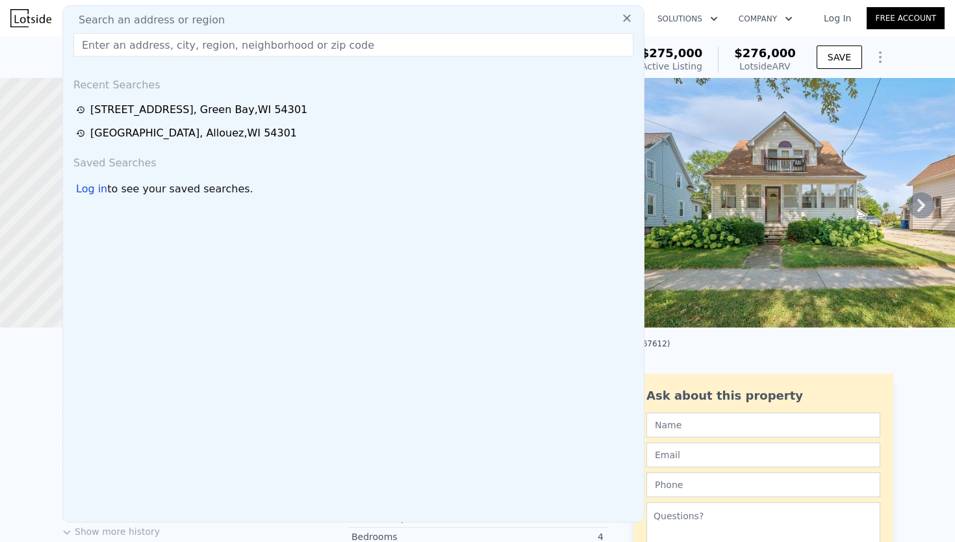
type input "817 Cora St, Green Bay, WI 54303"
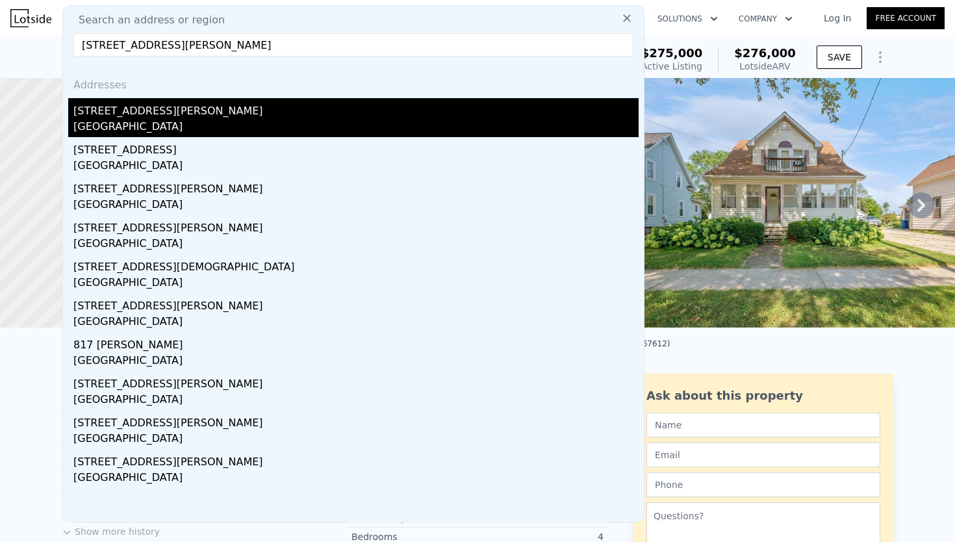
click at [131, 128] on div "Green Bay, WI 54303" at bounding box center [355, 128] width 565 height 18
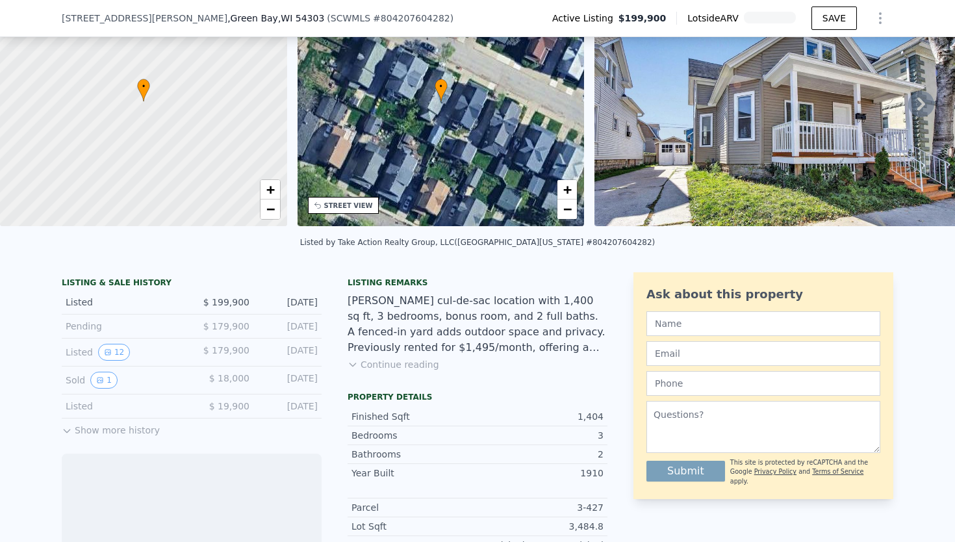
scroll to position [97, 0]
click at [110, 349] on icon "View historical data" at bounding box center [108, 352] width 8 height 8
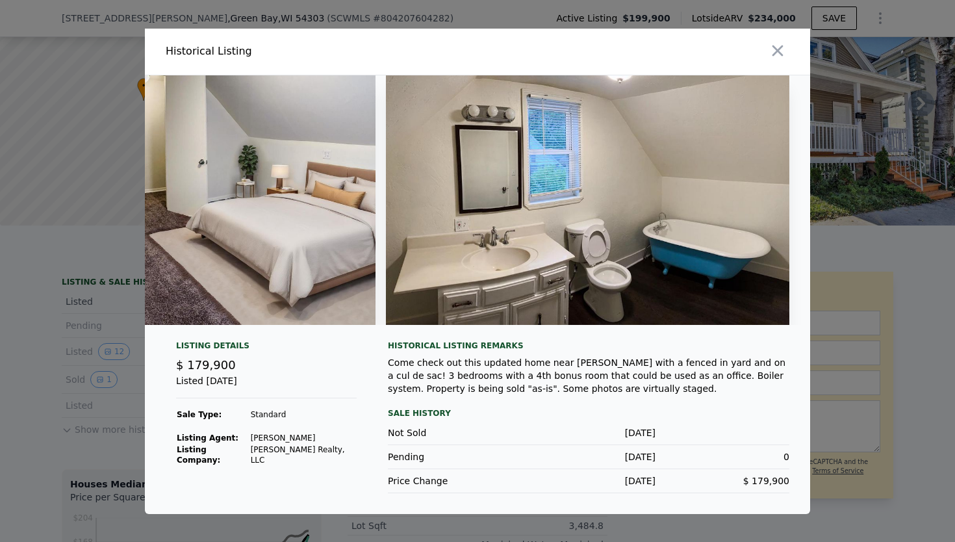
scroll to position [0, 4358]
click at [767, 49] on button "button" at bounding box center [777, 50] width 23 height 23
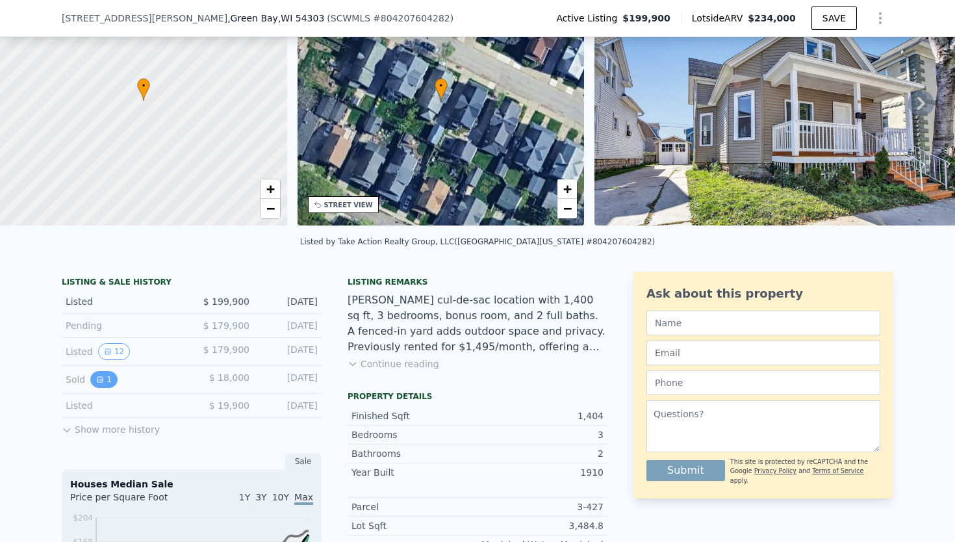
click at [96, 380] on icon "View historical data" at bounding box center [100, 380] width 8 height 8
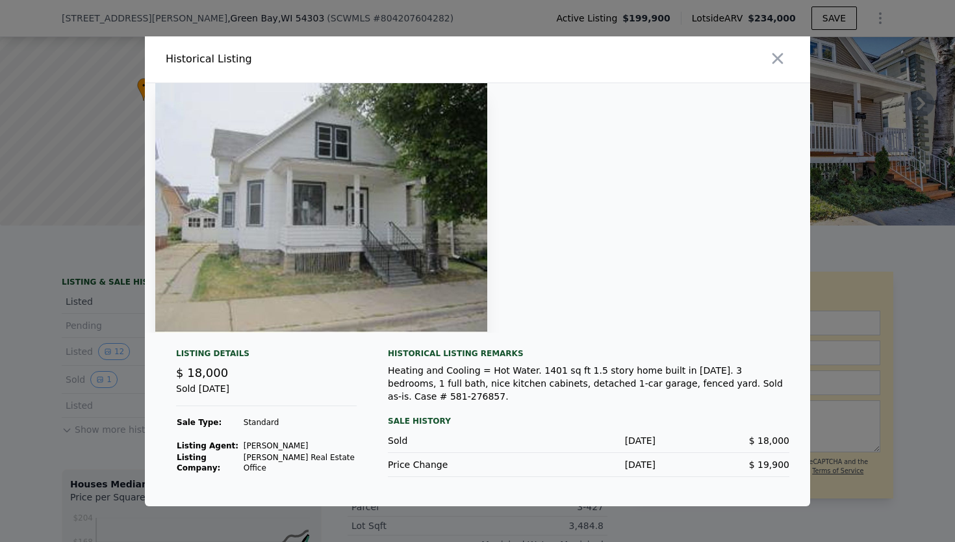
click at [442, 291] on img at bounding box center [321, 208] width 332 height 250
click at [773, 62] on icon "button" at bounding box center [778, 58] width 18 height 18
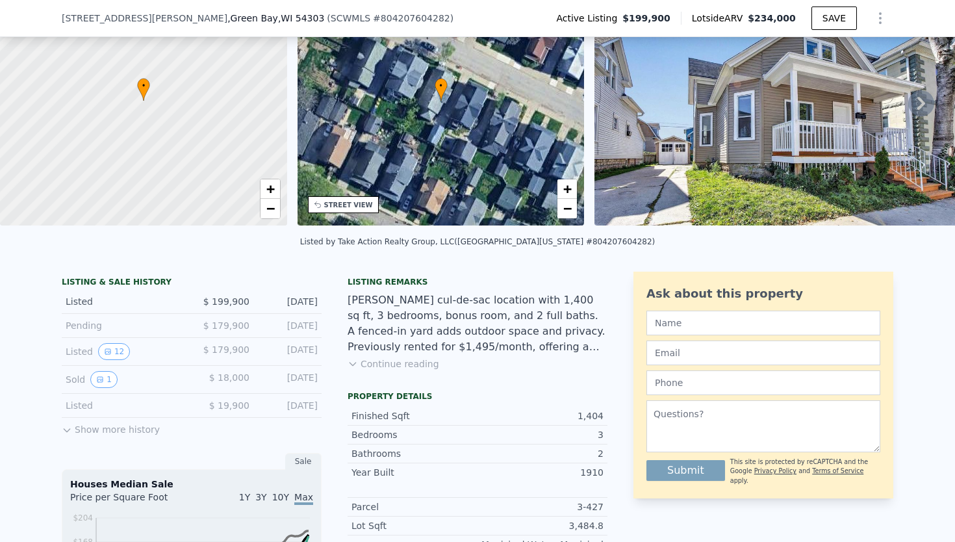
click at [108, 427] on button "Show more history" at bounding box center [111, 427] width 98 height 18
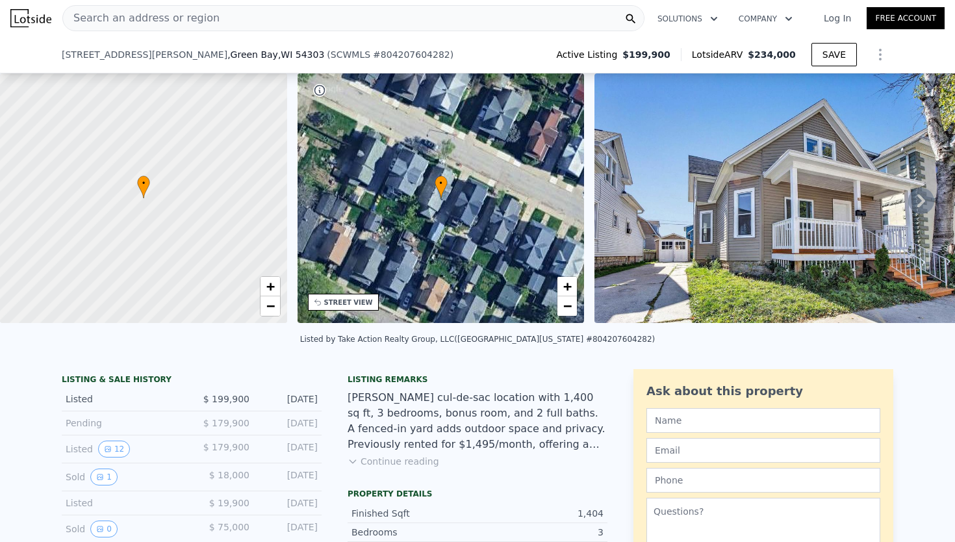
scroll to position [97, 0]
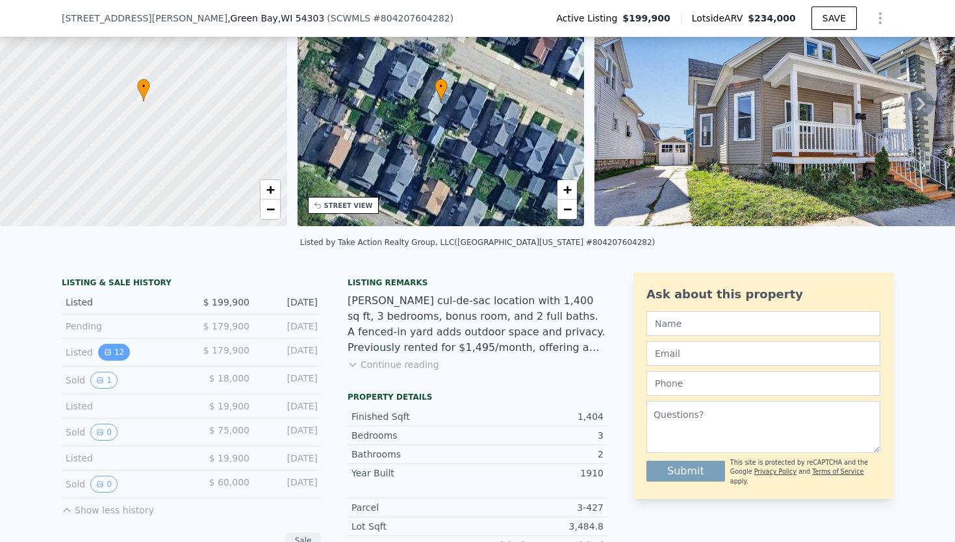
click at [118, 357] on button "12" at bounding box center [114, 352] width 32 height 17
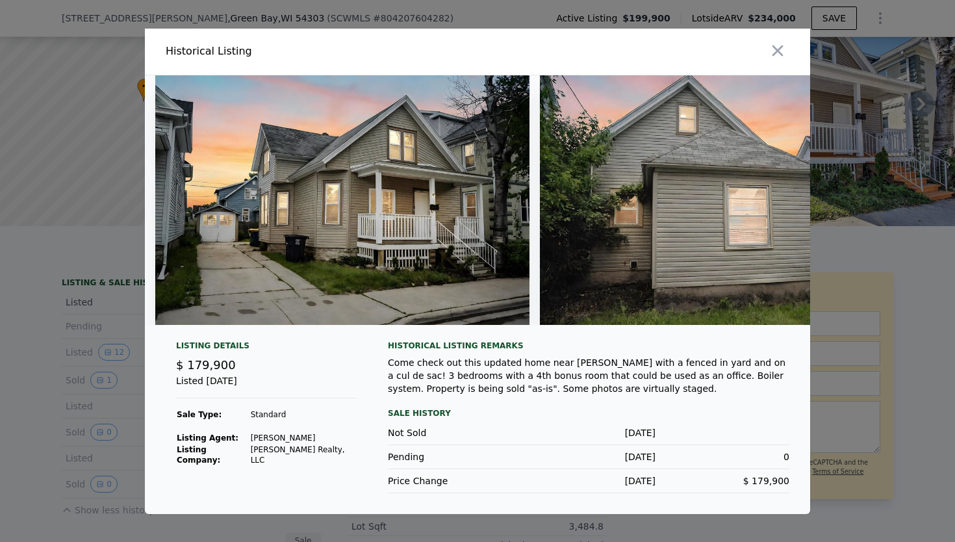
scroll to position [0, 0]
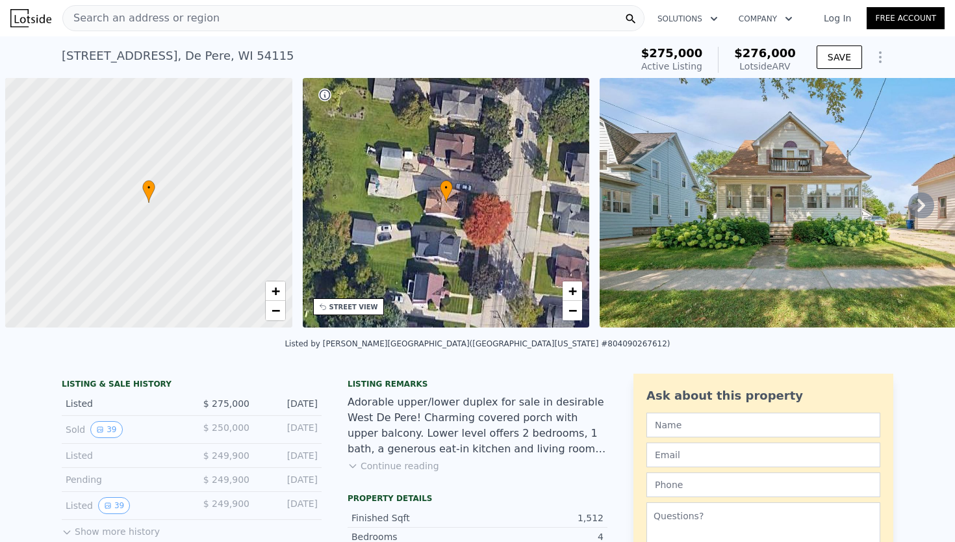
scroll to position [0, 5]
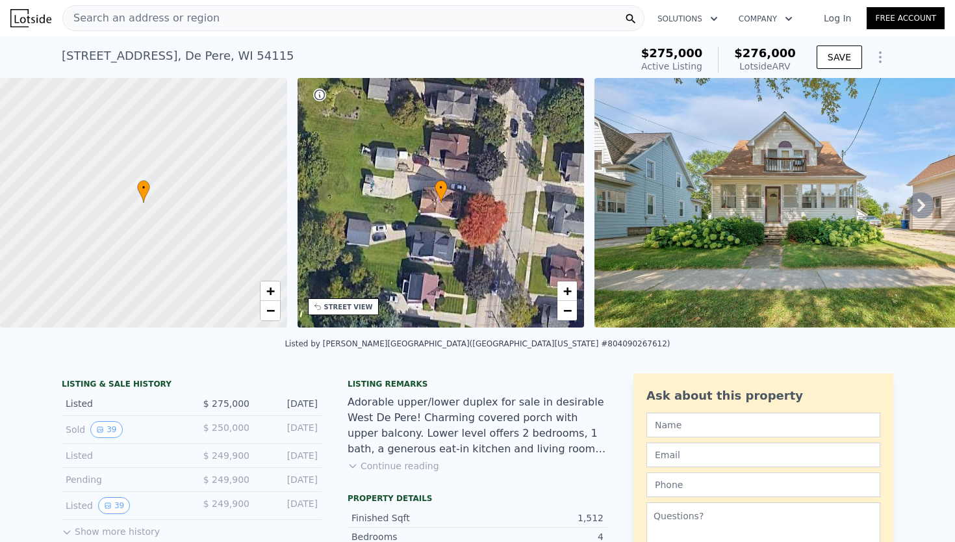
click at [416, 21] on div "Search an address or region" at bounding box center [353, 18] width 582 height 26
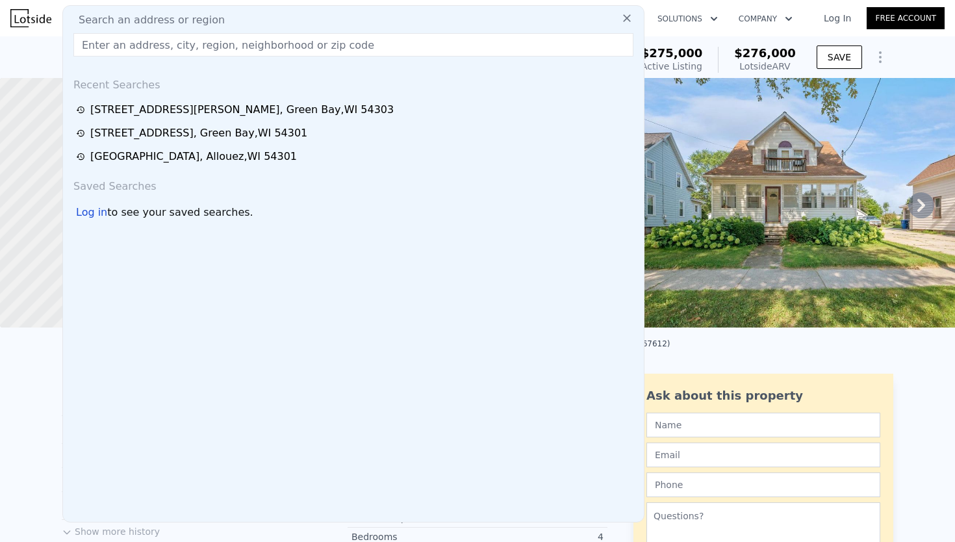
type input "[STREET_ADDRESS]"
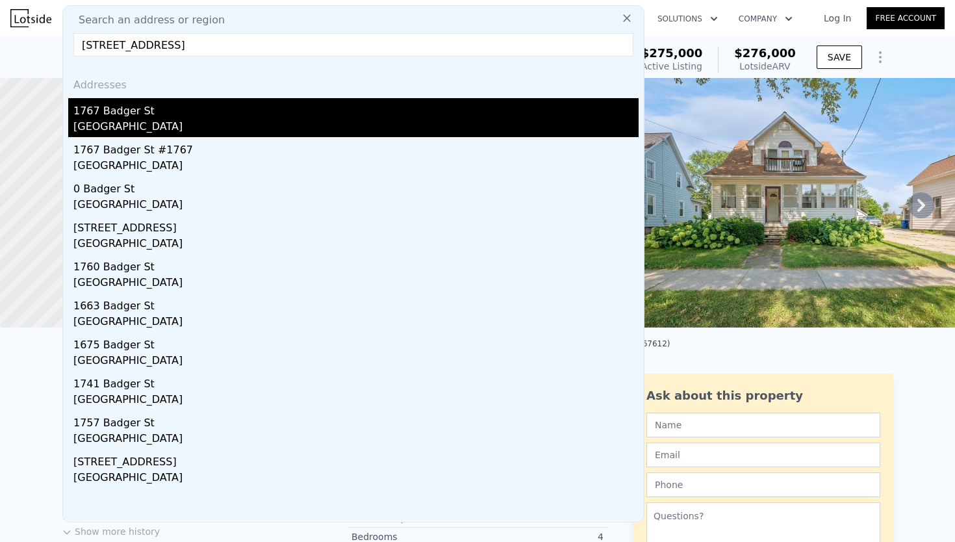
click at [255, 114] on div "1767 Badger St" at bounding box center [355, 108] width 565 height 21
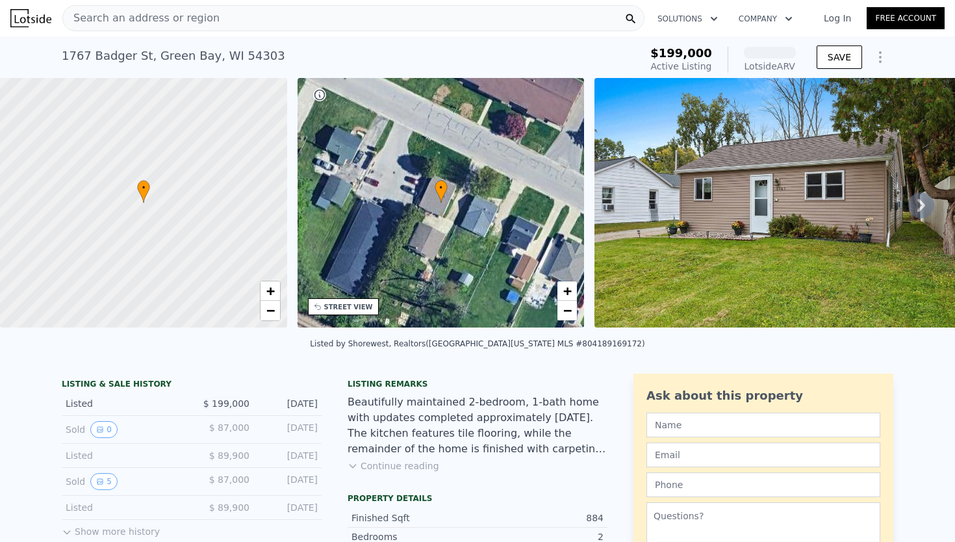
scroll to position [71, 0]
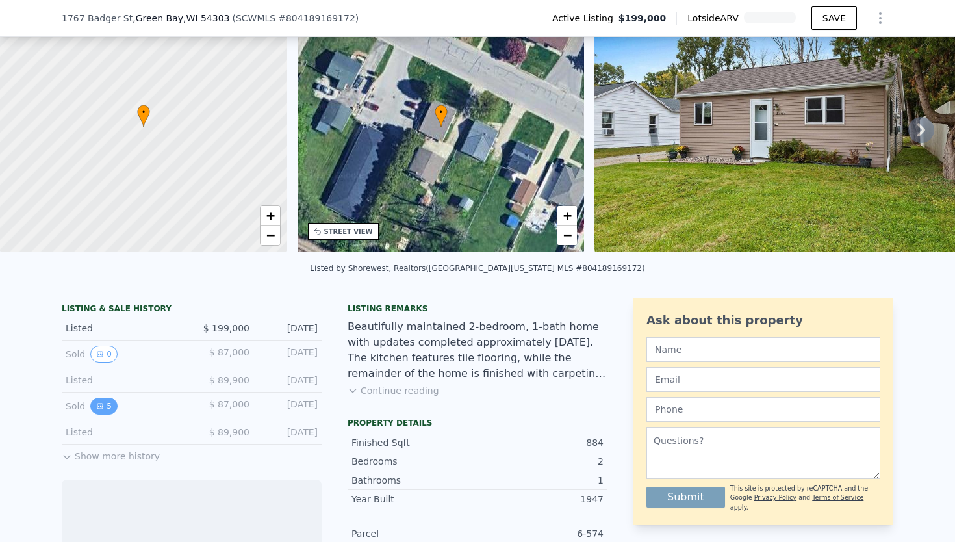
click at [101, 408] on icon "View historical data" at bounding box center [99, 406] width 5 height 5
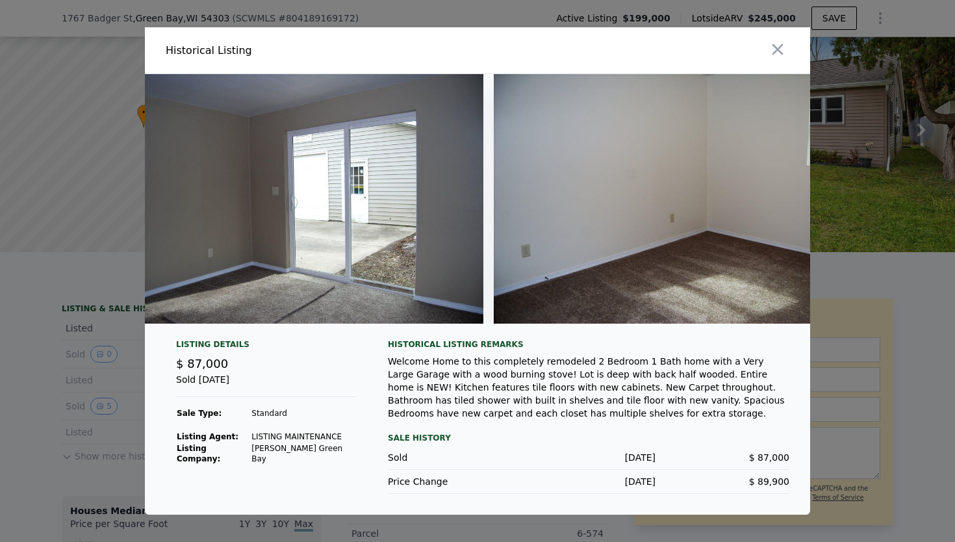
scroll to position [0, 0]
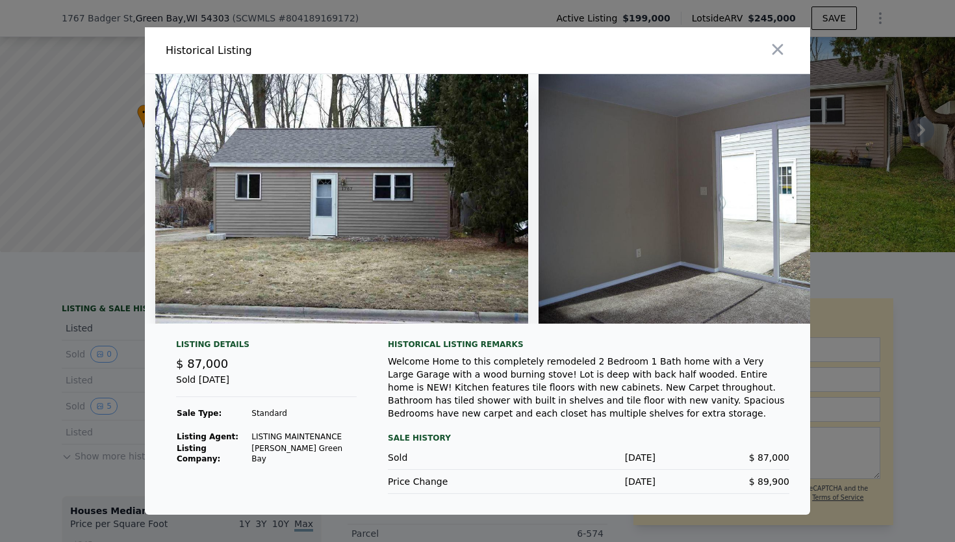
click at [520, 374] on div "Welcome Home to this completely remodeled 2 Bedroom 1 Bath home with a Very Lar…" at bounding box center [589, 387] width 402 height 65
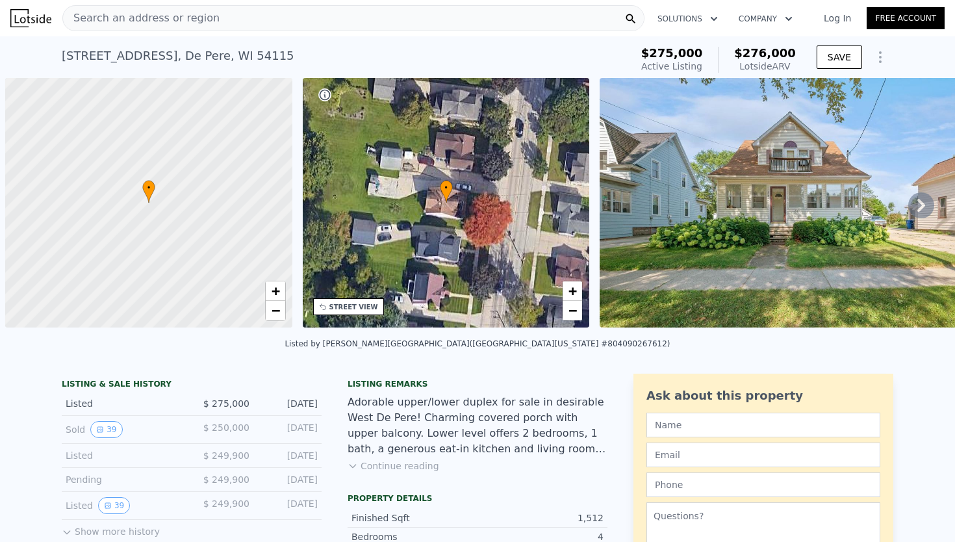
scroll to position [0, 5]
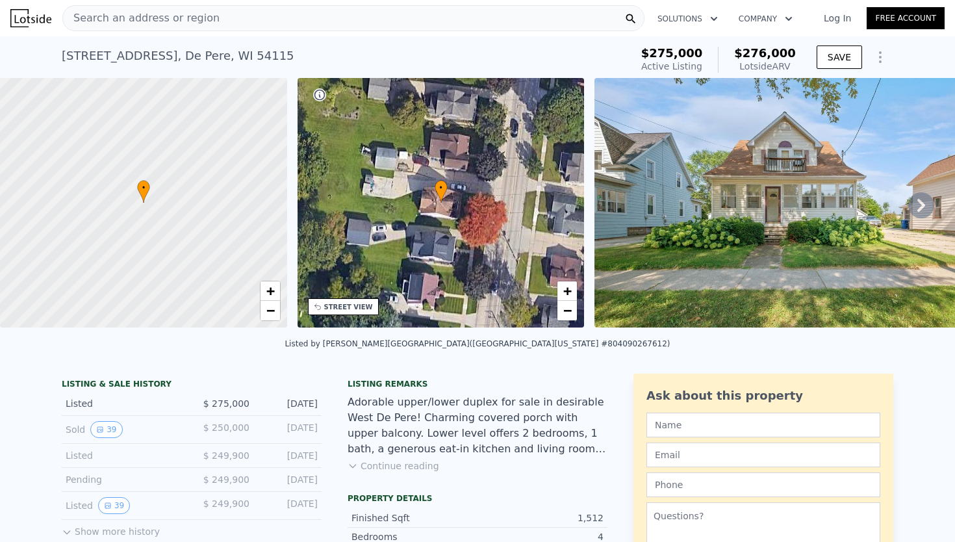
click at [209, 18] on div "Search an address or region" at bounding box center [353, 18] width 582 height 26
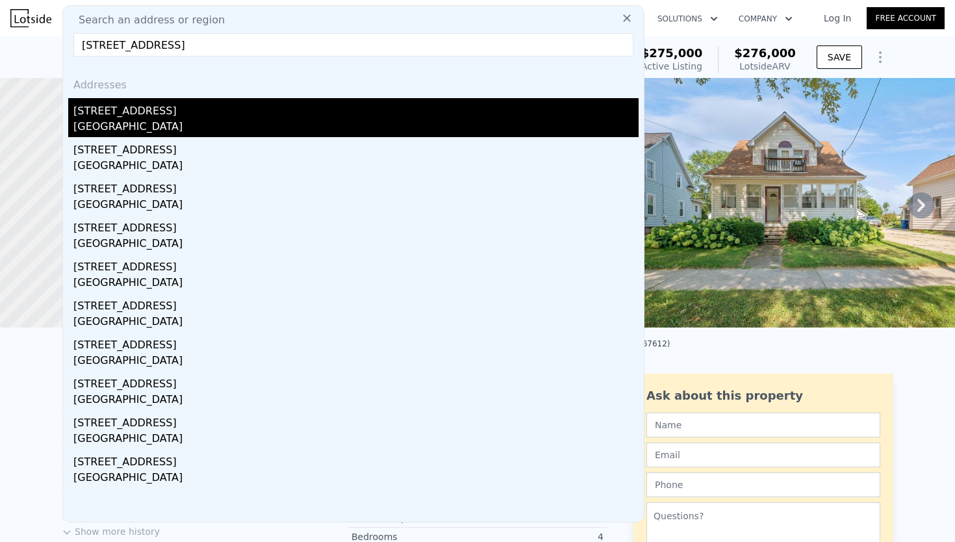
type input "416 S Van Buren St, Green Bay, WI 54301"
click at [151, 109] on div "416 S Van Buren St" at bounding box center [355, 108] width 565 height 21
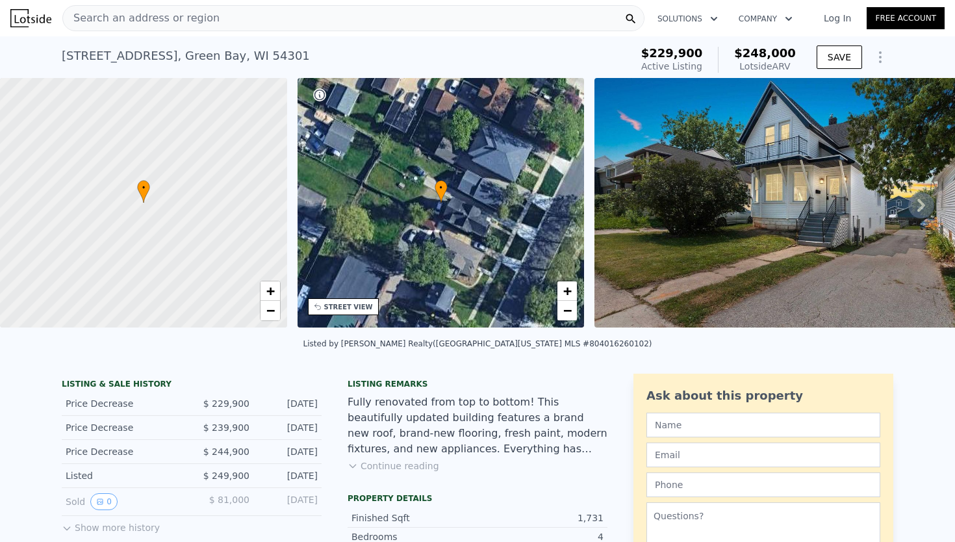
click at [108, 522] on button "Show more history" at bounding box center [111, 525] width 98 height 18
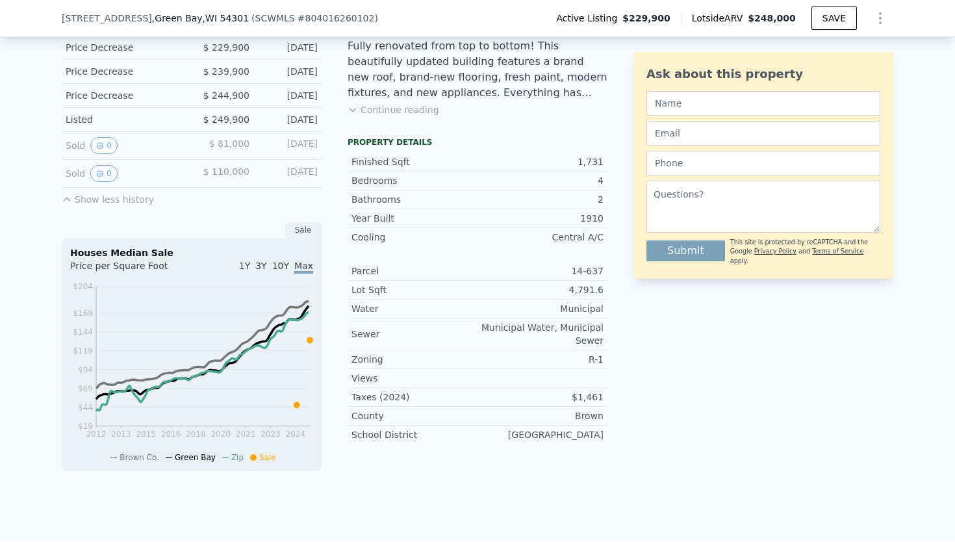
scroll to position [358, 0]
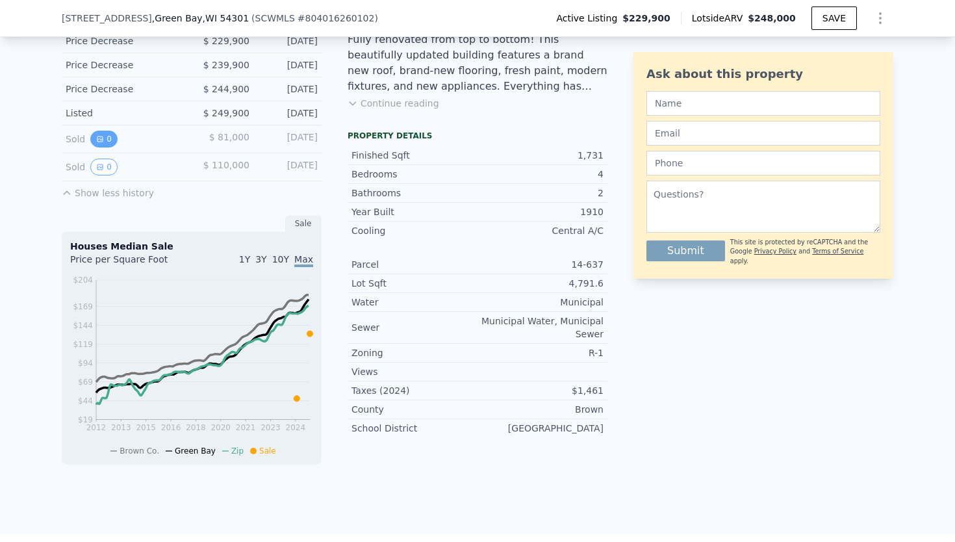
click at [109, 137] on button "0" at bounding box center [103, 139] width 27 height 17
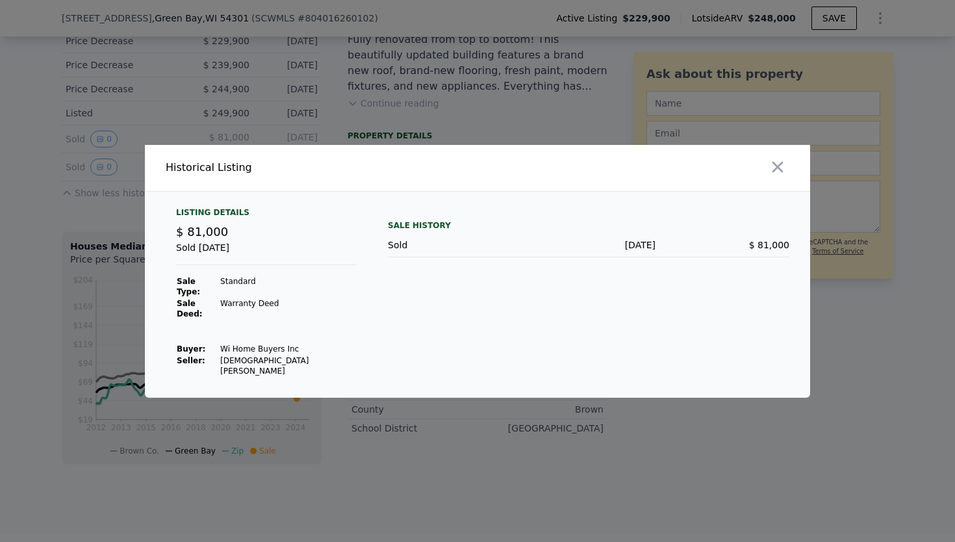
click at [477, 111] on div at bounding box center [477, 271] width 955 height 542
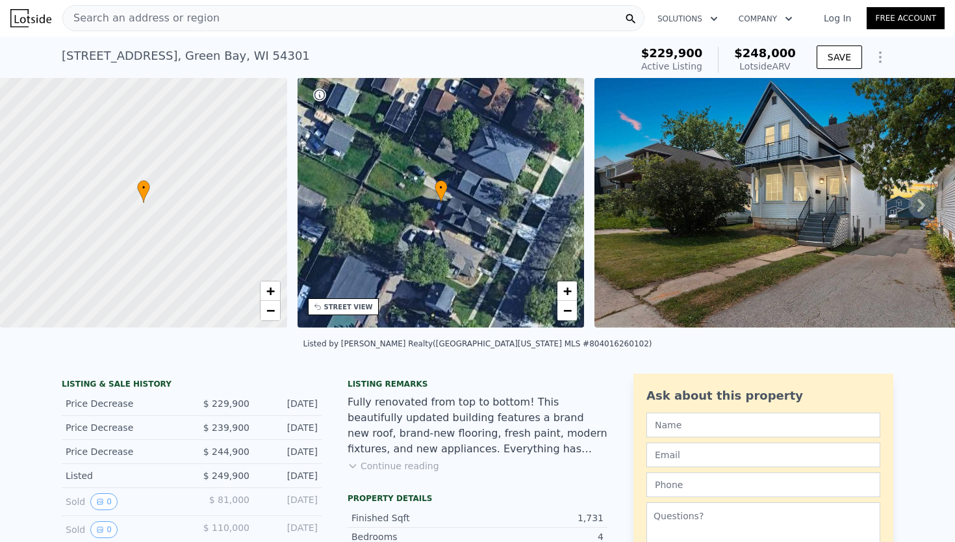
scroll to position [0, 0]
